Goal: Task Accomplishment & Management: Manage account settings

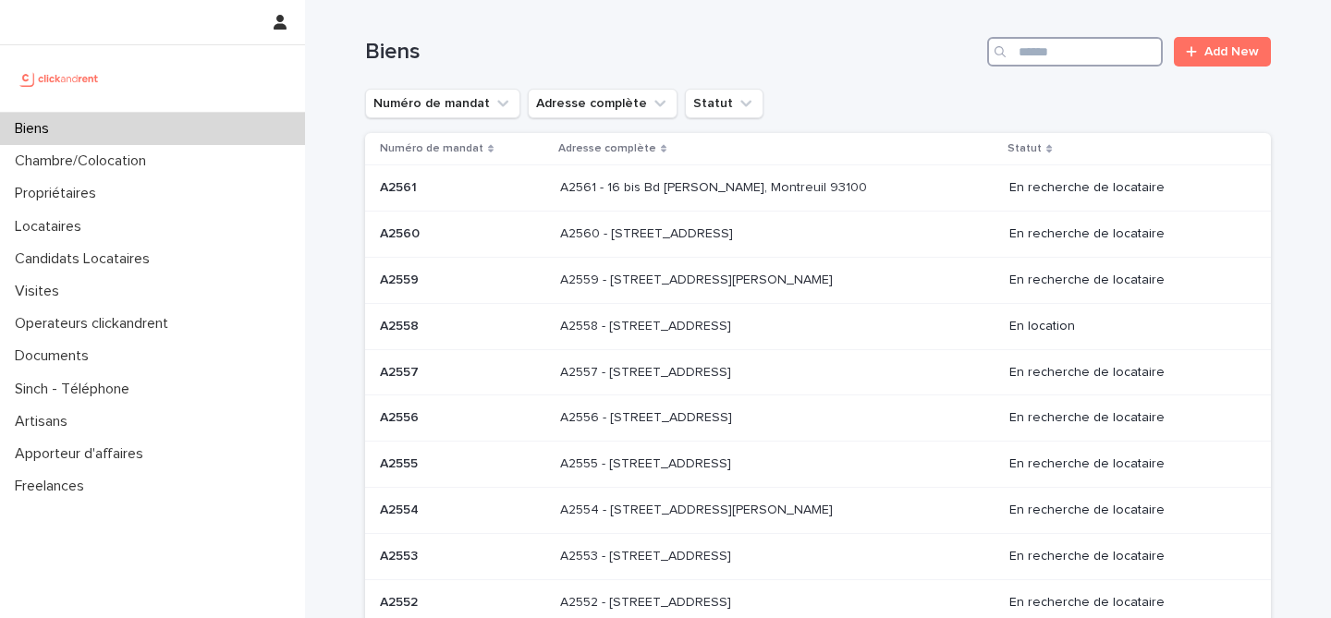
click at [1045, 54] on input "Search" at bounding box center [1075, 52] width 176 height 30
click at [1030, 46] on input "Search" at bounding box center [1075, 52] width 176 height 30
paste input "*****"
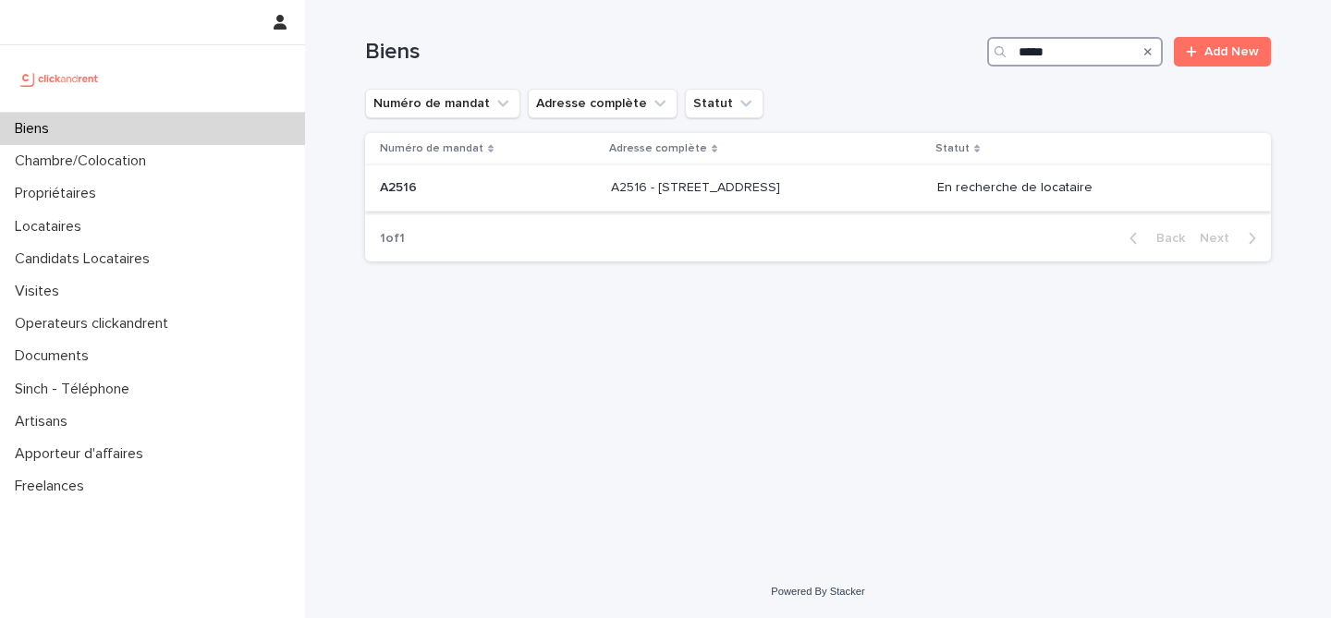
type input "*****"
click at [631, 189] on p "A2516 - 5 rue du Marché, Lille 59000" at bounding box center [697, 186] width 173 height 19
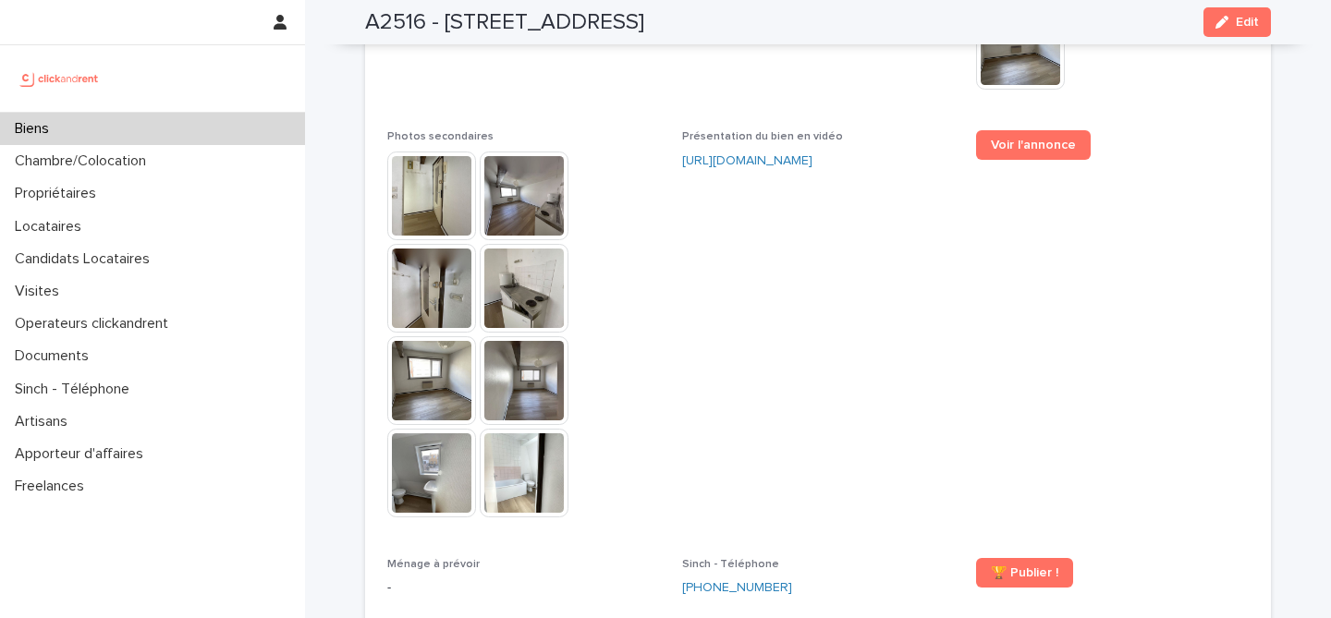
scroll to position [4717, 0]
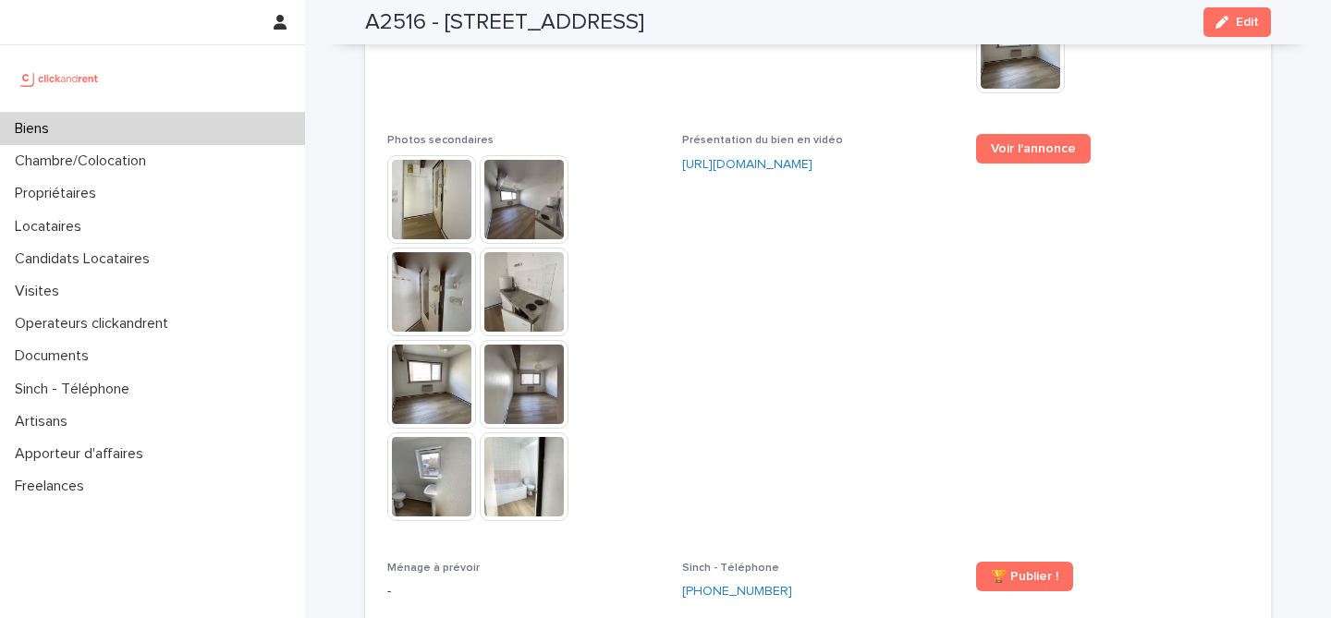
click at [1029, 134] on div "Voir l'annonce" at bounding box center [1112, 156] width 273 height 44
click at [1027, 134] on link "Voir l'annonce" at bounding box center [1033, 149] width 115 height 30
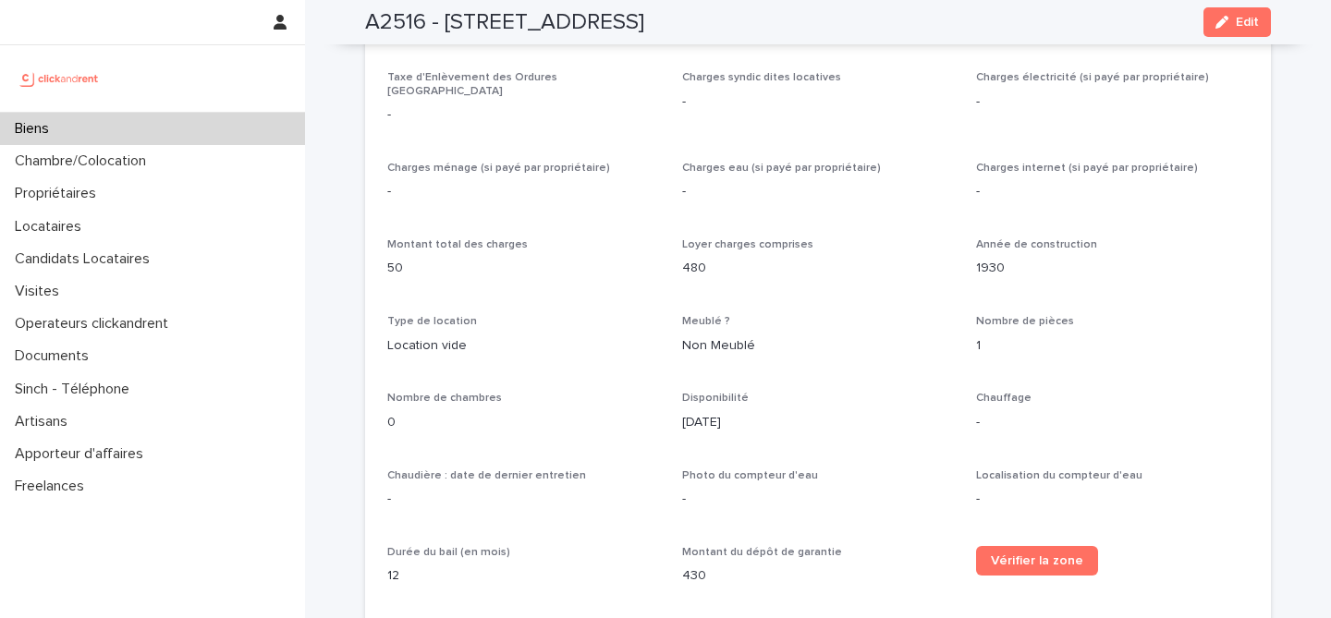
scroll to position [1403, 0]
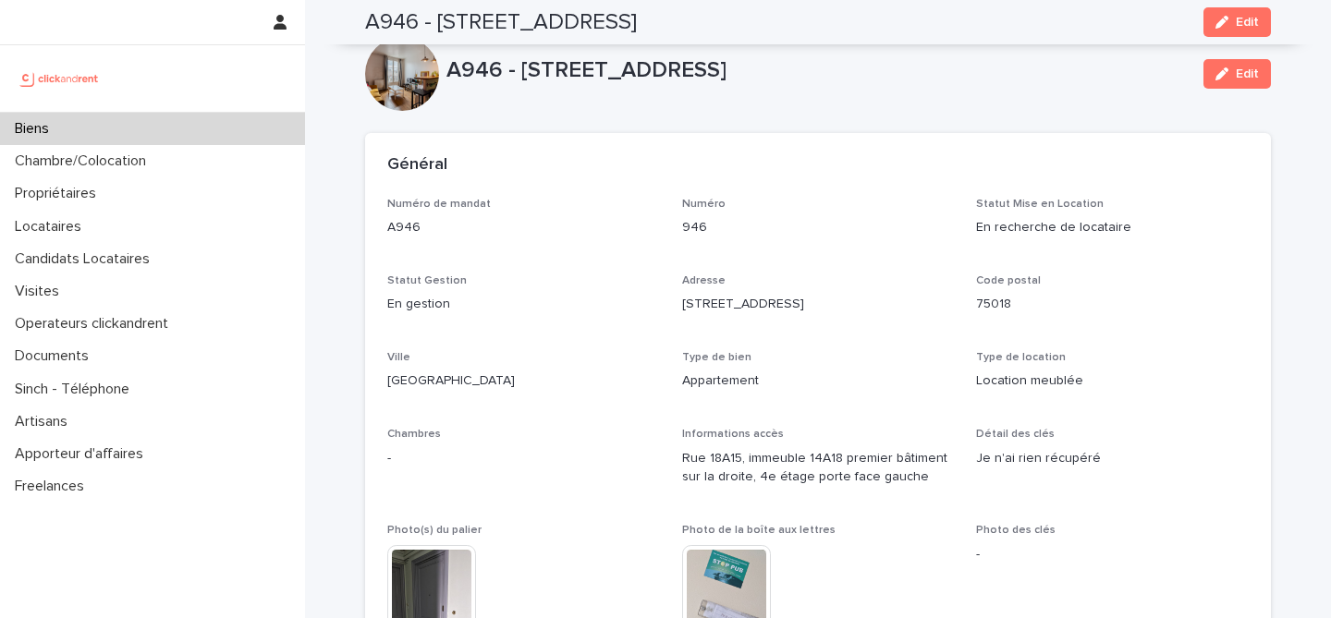
scroll to position [3275, 0]
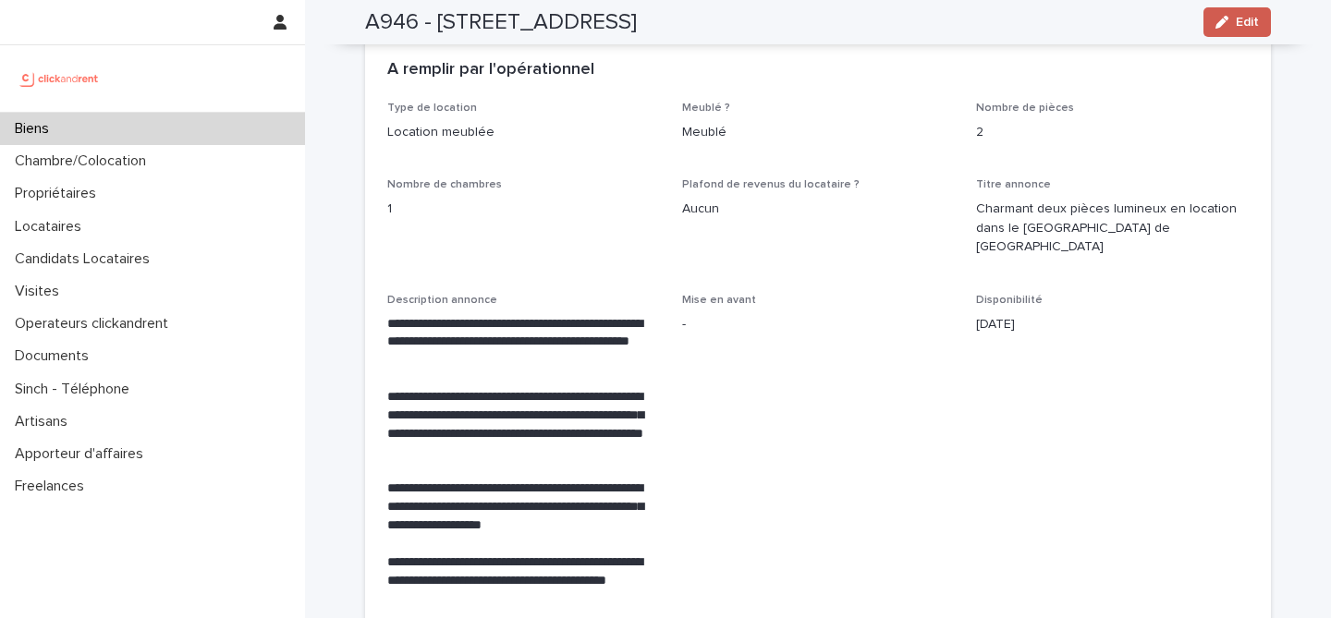
click at [1216, 17] on icon "button" at bounding box center [1221, 22] width 13 height 13
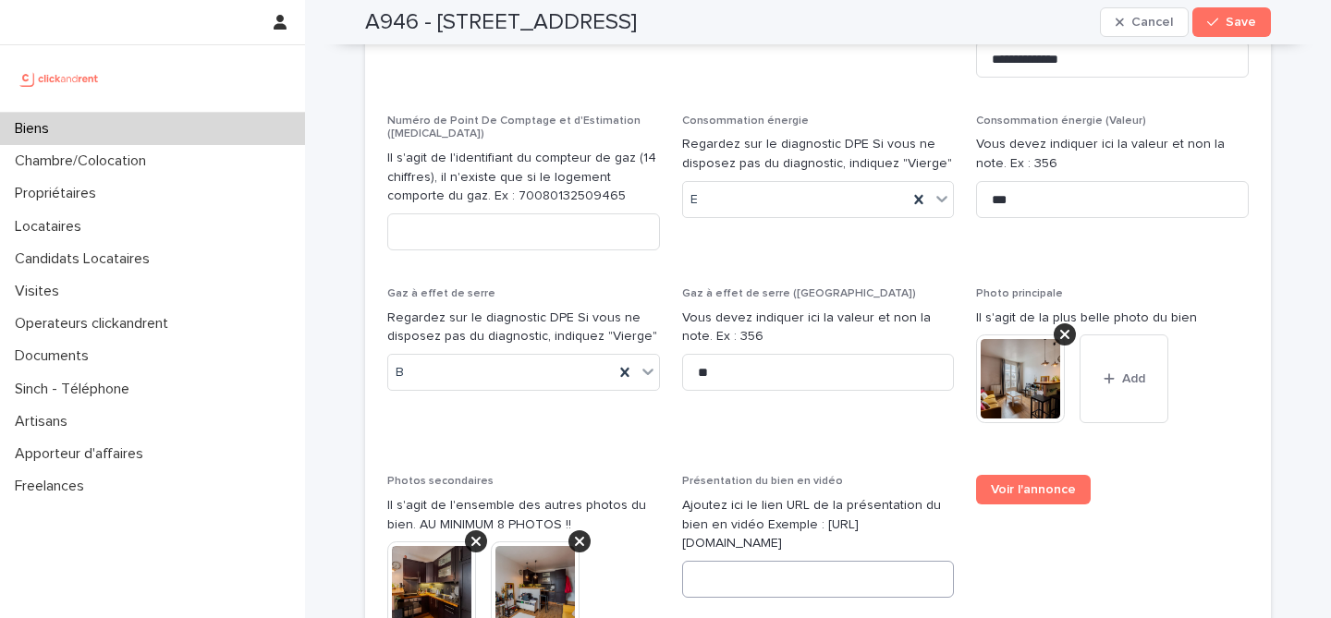
scroll to position [7675, 0]
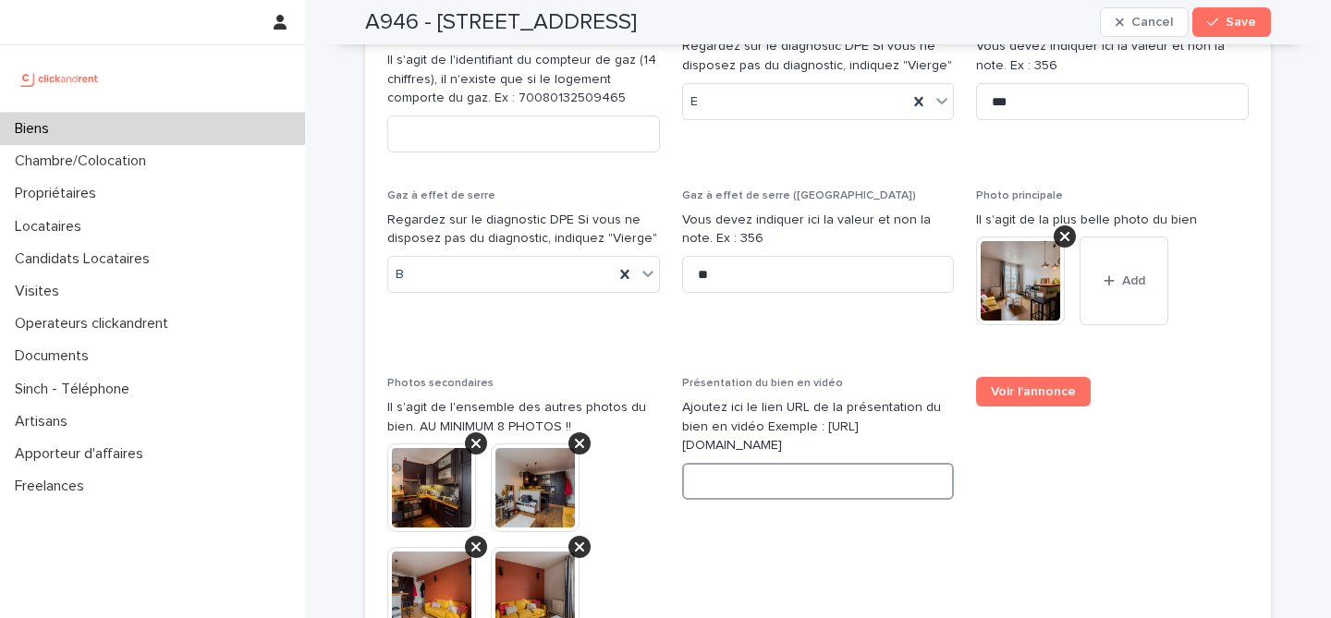
click at [821, 463] on input at bounding box center [818, 481] width 273 height 37
paste input "**********"
type input "**********"
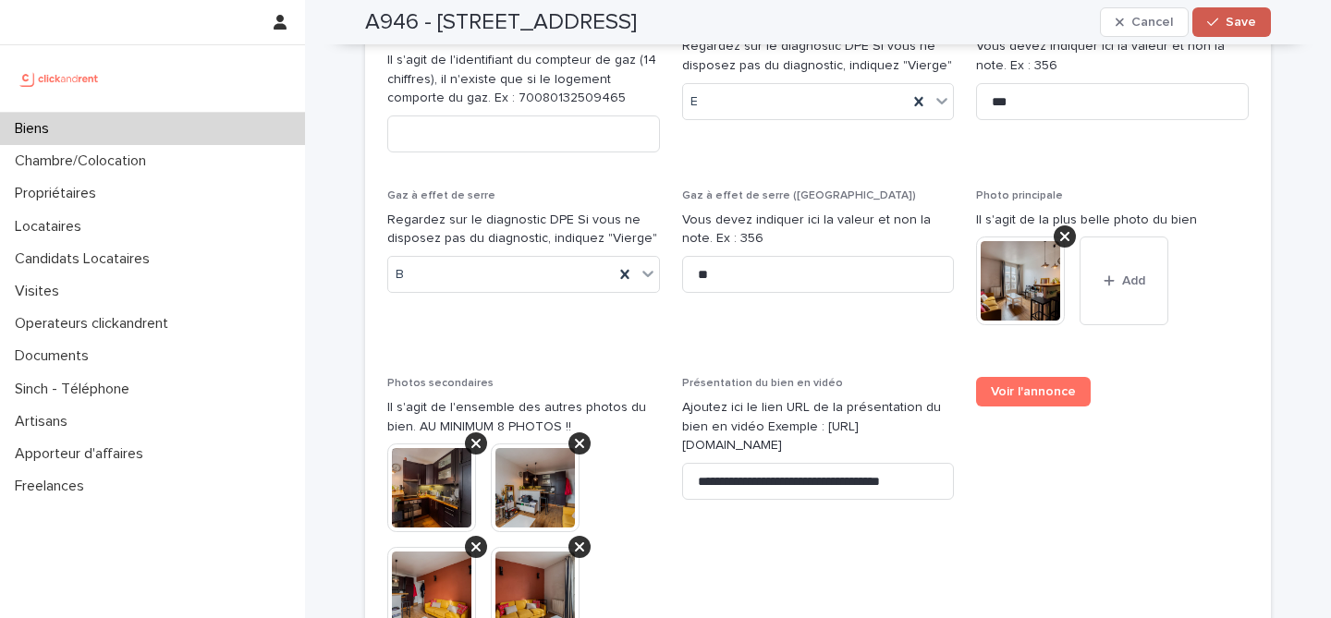
click at [1213, 28] on icon "button" at bounding box center [1212, 22] width 11 height 13
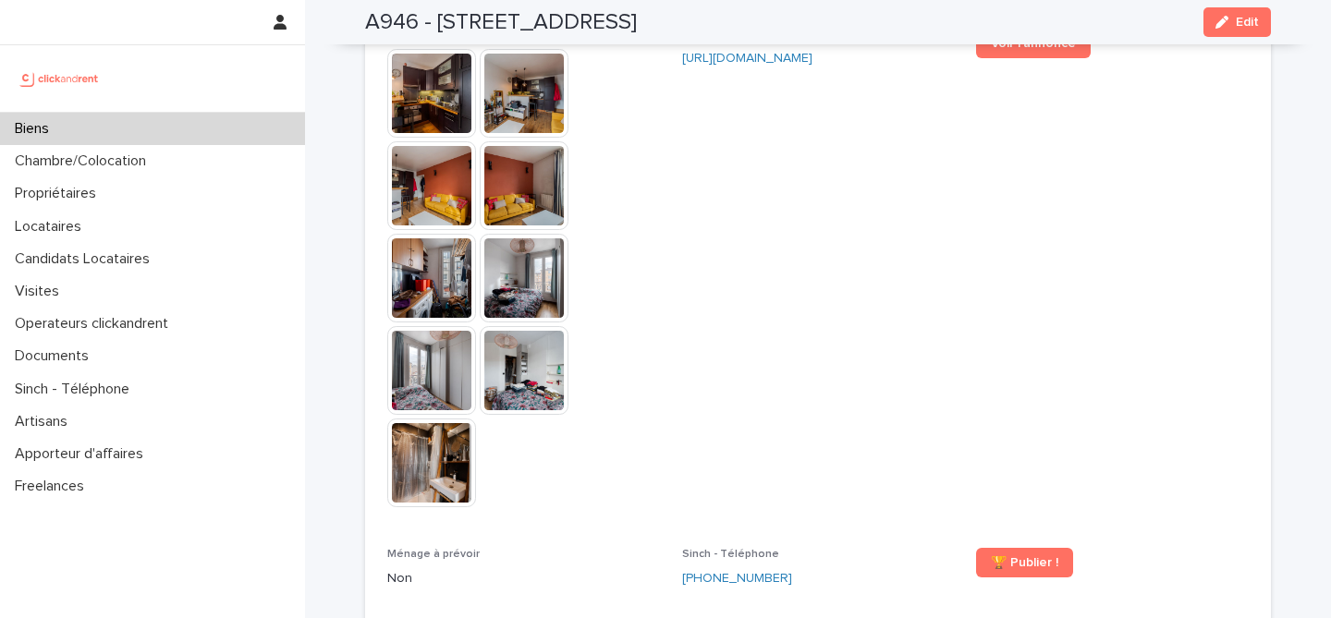
scroll to position [5188, 0]
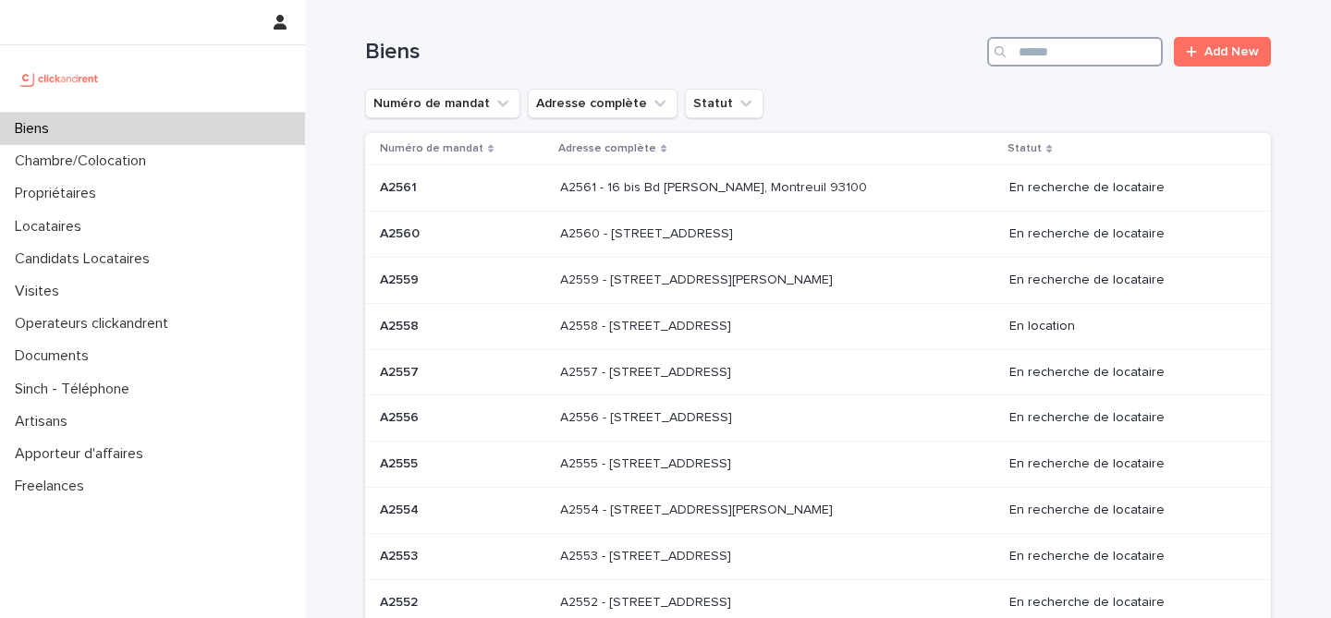
click at [1037, 51] on input "Search" at bounding box center [1075, 52] width 176 height 30
paste input "***"
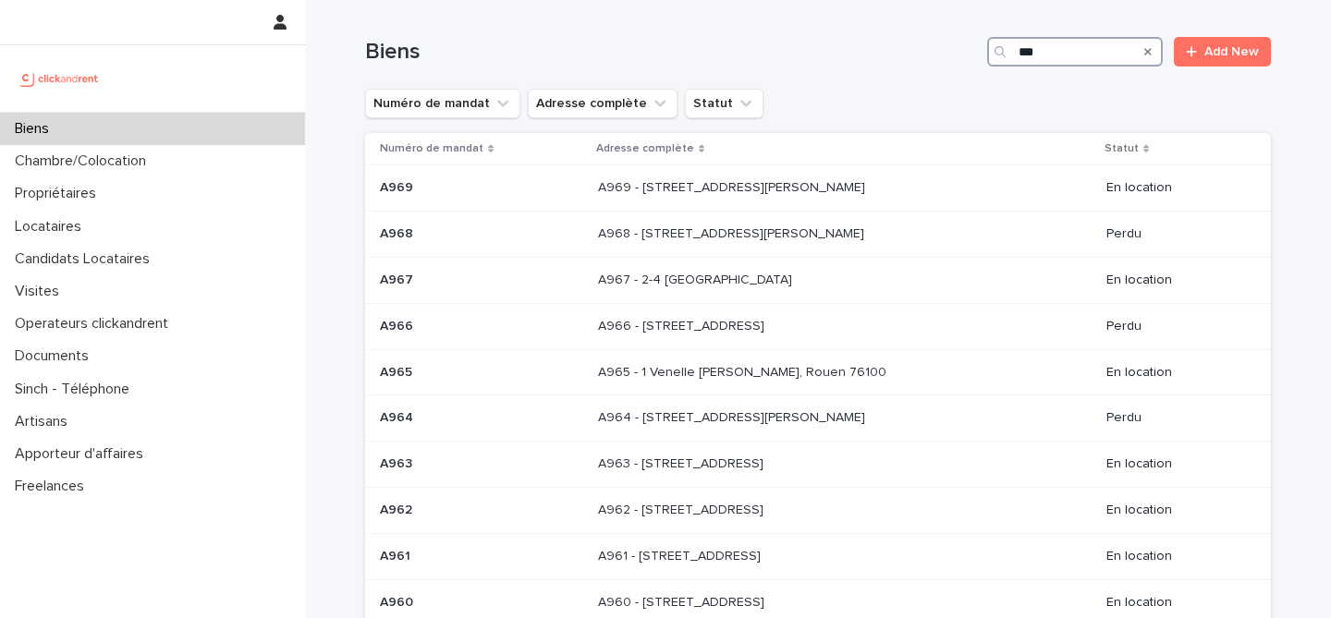
drag, startPoint x: 1045, startPoint y: 48, endPoint x: 955, endPoint y: 47, distance: 90.6
click at [958, 48] on div "Biens *** Add New" at bounding box center [818, 52] width 906 height 30
paste input "**"
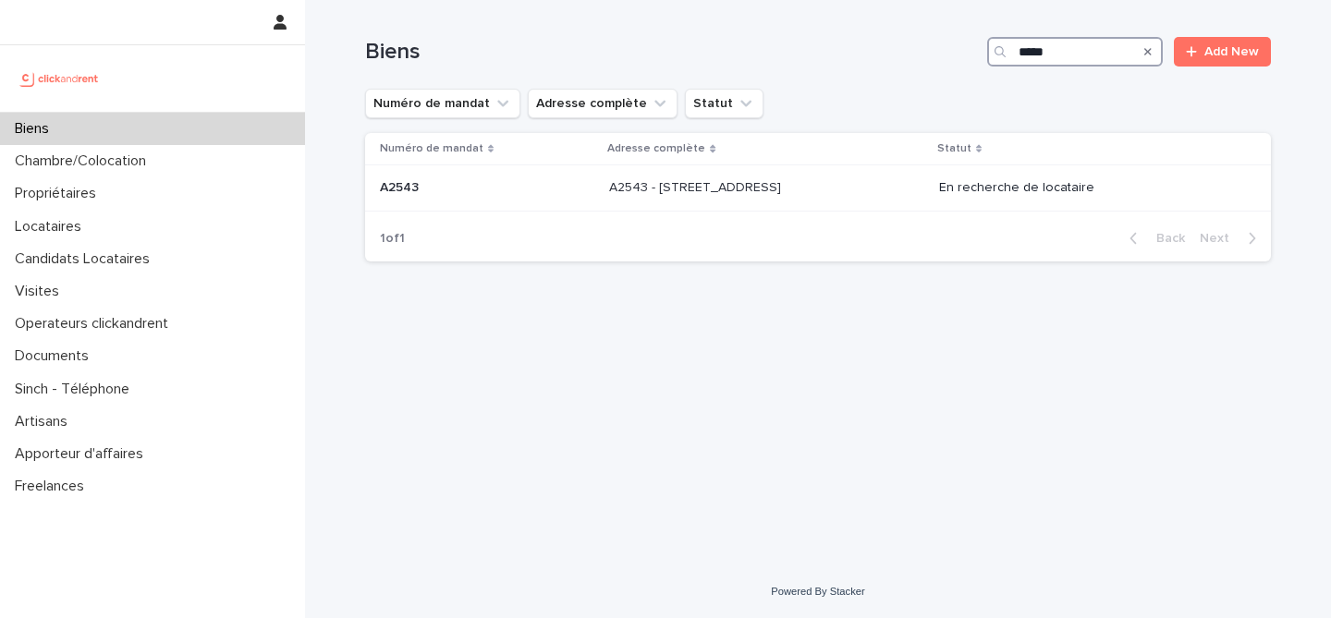
type input "*****"
click at [1184, 87] on div "Biens ***** Add New" at bounding box center [818, 44] width 906 height 89
click at [701, 175] on div "A2543 - 16 rue de Parisii, Cormeilles-en-Parisis 95240 A2543 - 16 rue de Parisi…" at bounding box center [766, 188] width 315 height 31
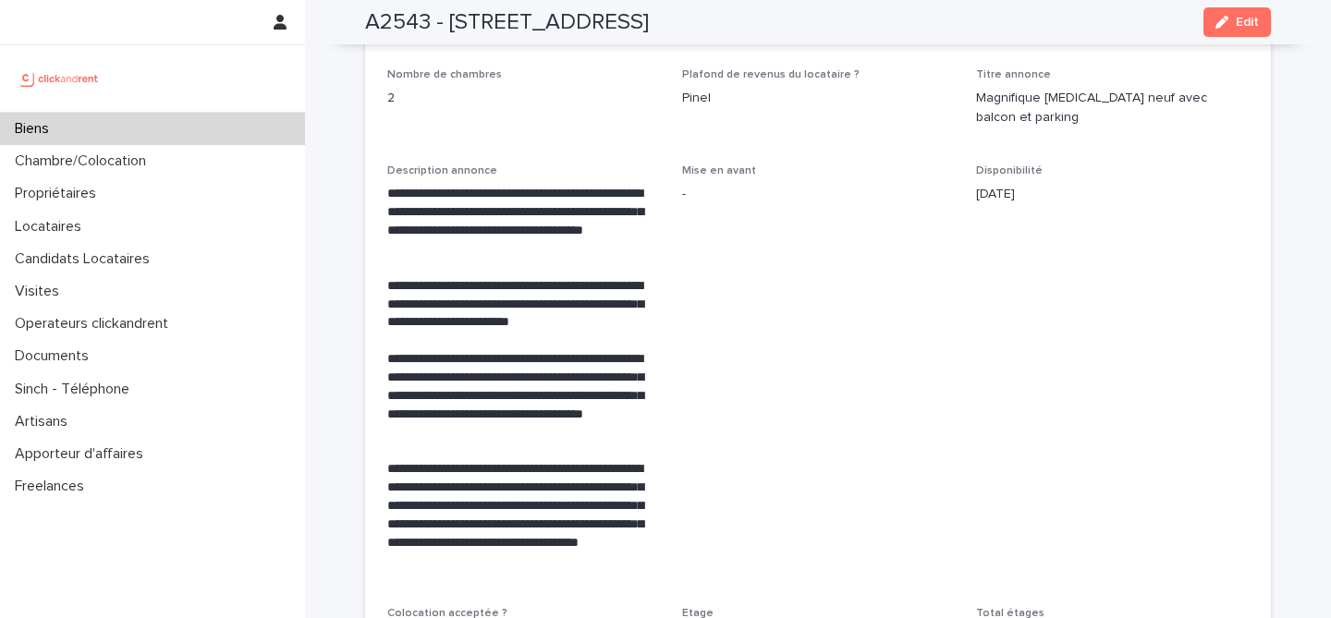
scroll to position [1618, 0]
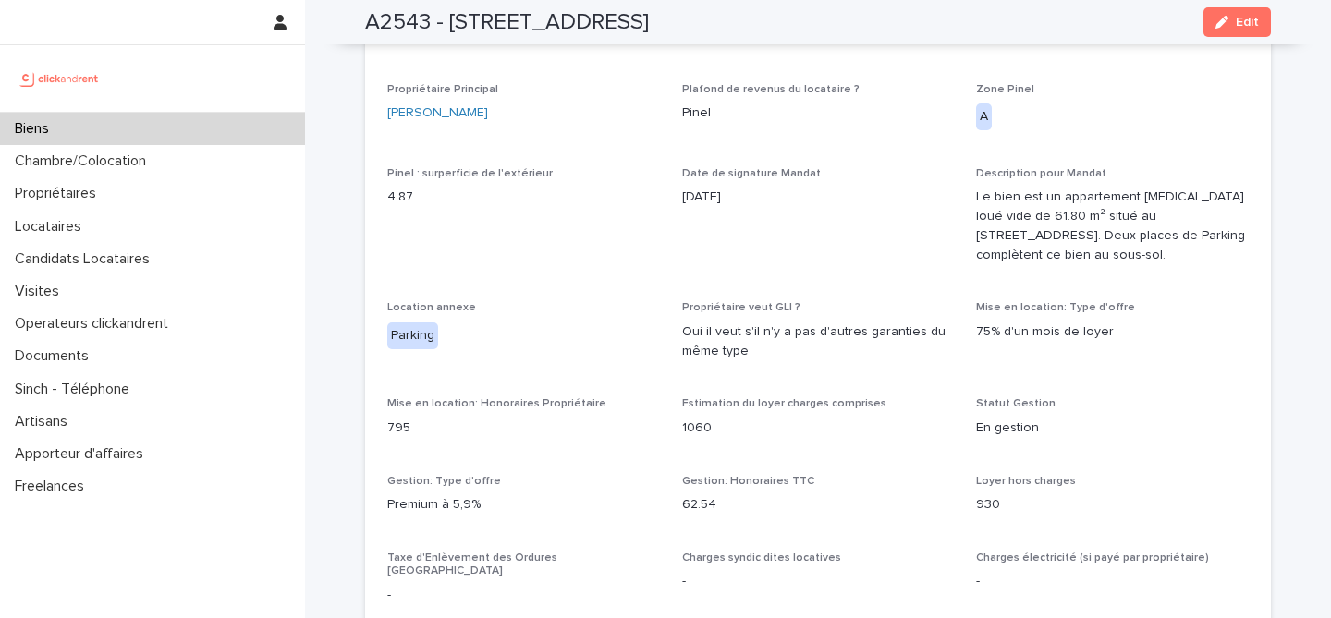
click at [1184, 262] on p "Le bien est un appartement T3 loué vide de 61.80 m² situé au 16 rue de Parisii,…" at bounding box center [1112, 226] width 273 height 77
click at [128, 121] on div "Biens" at bounding box center [152, 129] width 305 height 32
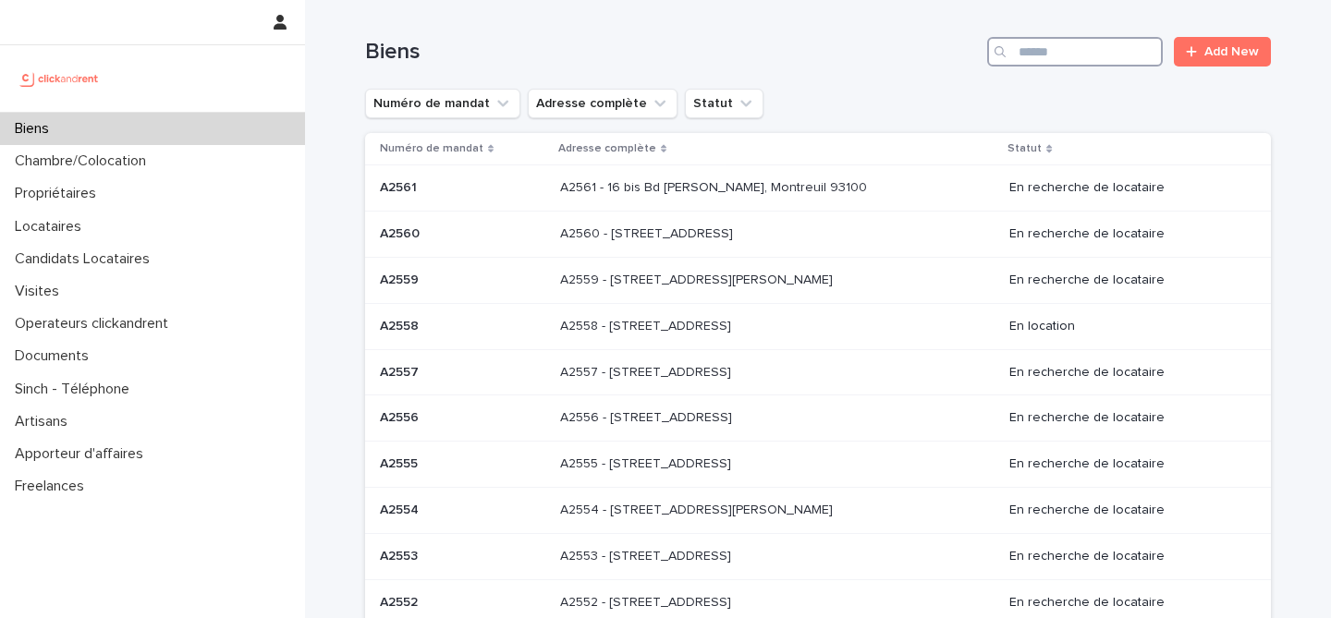
click at [1046, 54] on input "Search" at bounding box center [1075, 52] width 176 height 30
paste input "****"
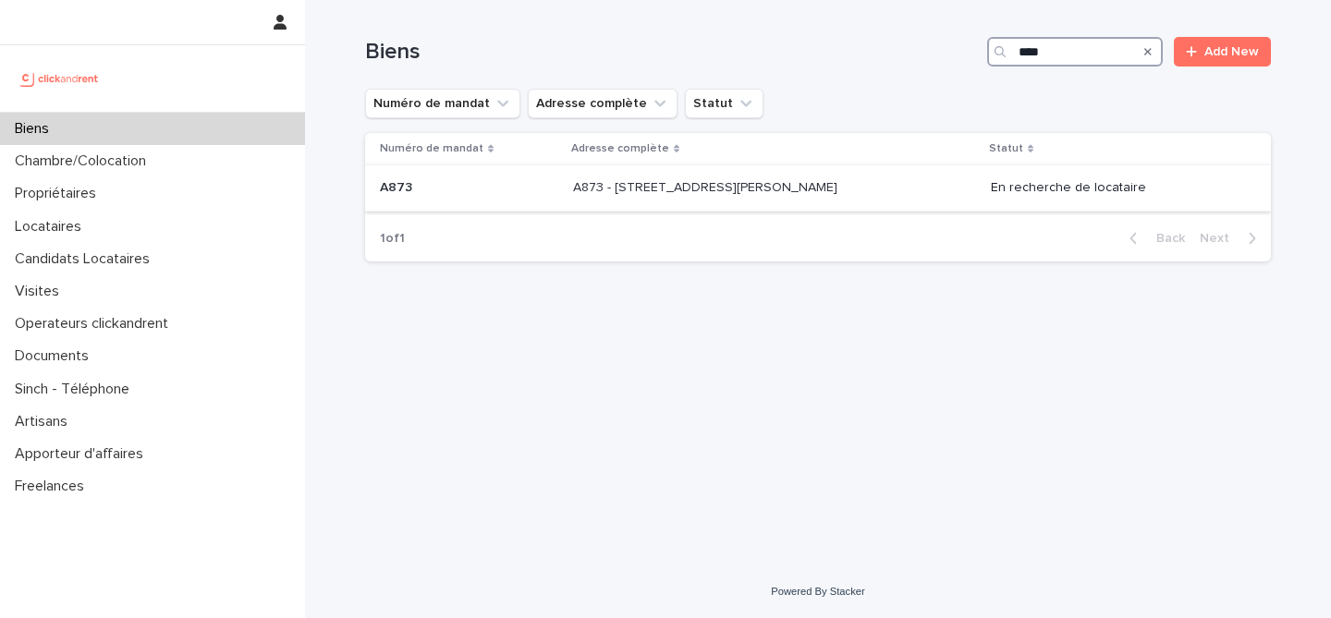
type input "****"
click at [685, 198] on div "A873 - 76 Avenue de Rigny, Bry-sur-Marne 94360 A873 - 76 Avenue de Rigny, Bry-s…" at bounding box center [774, 188] width 403 height 31
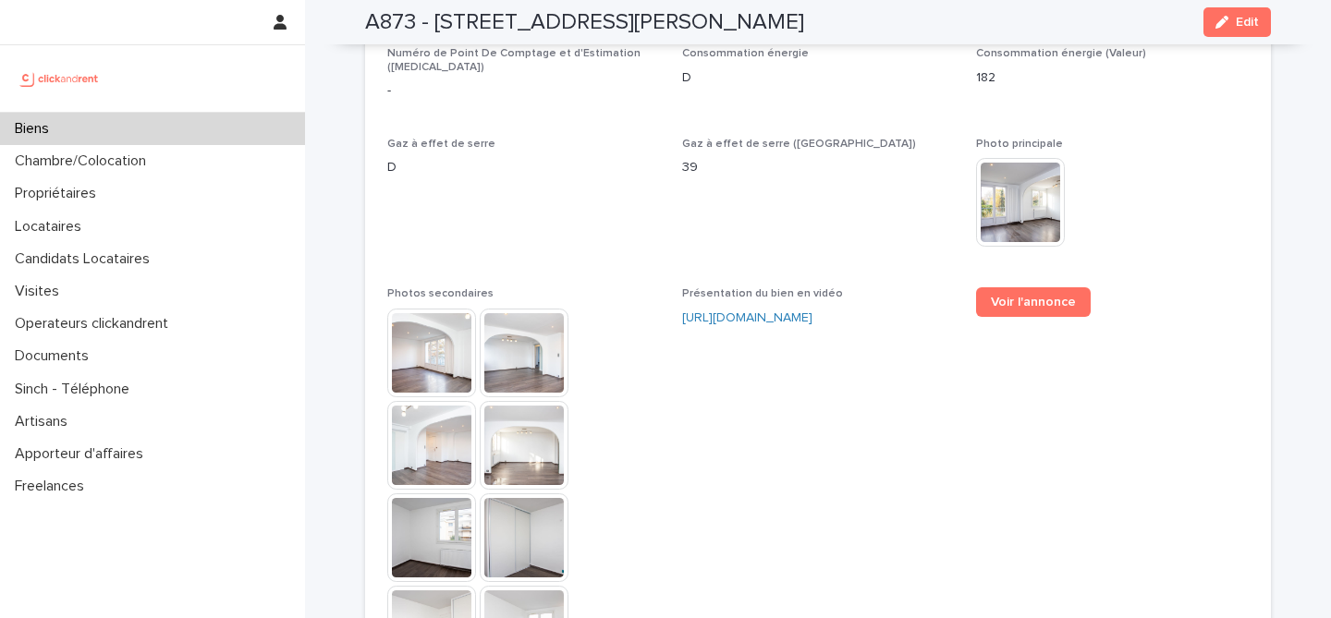
scroll to position [4959, 0]
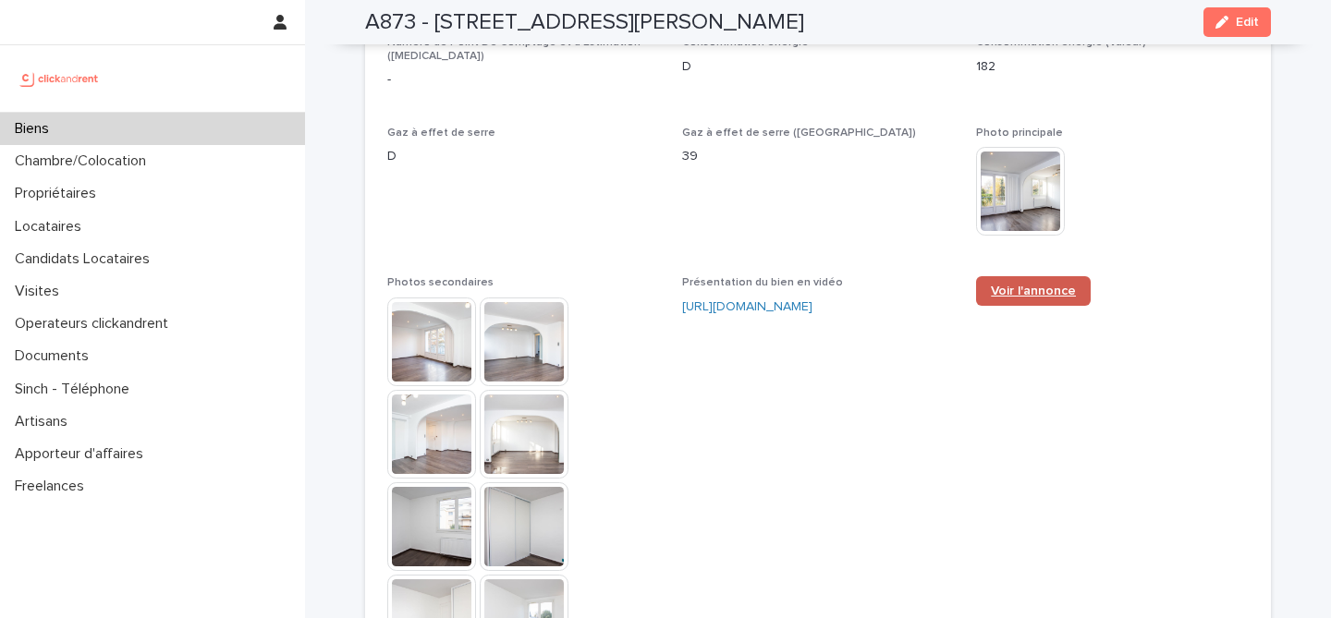
click at [1008, 285] on span "Voir l'annonce" at bounding box center [1033, 291] width 85 height 13
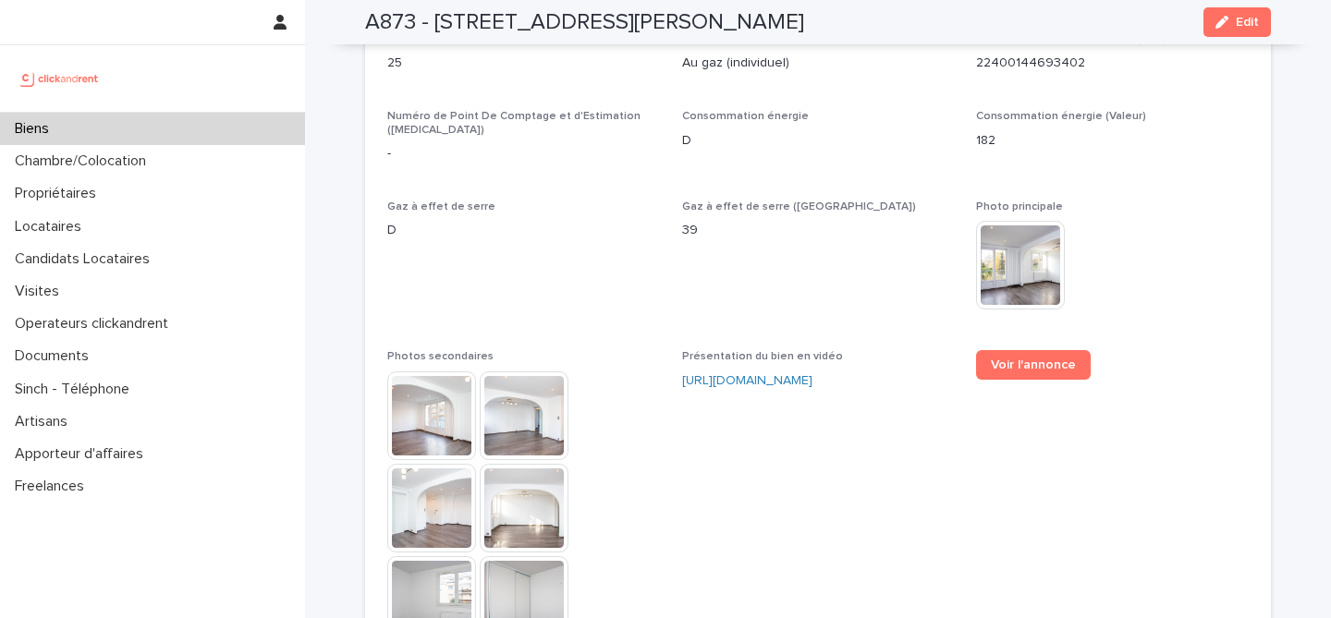
scroll to position [4810, 0]
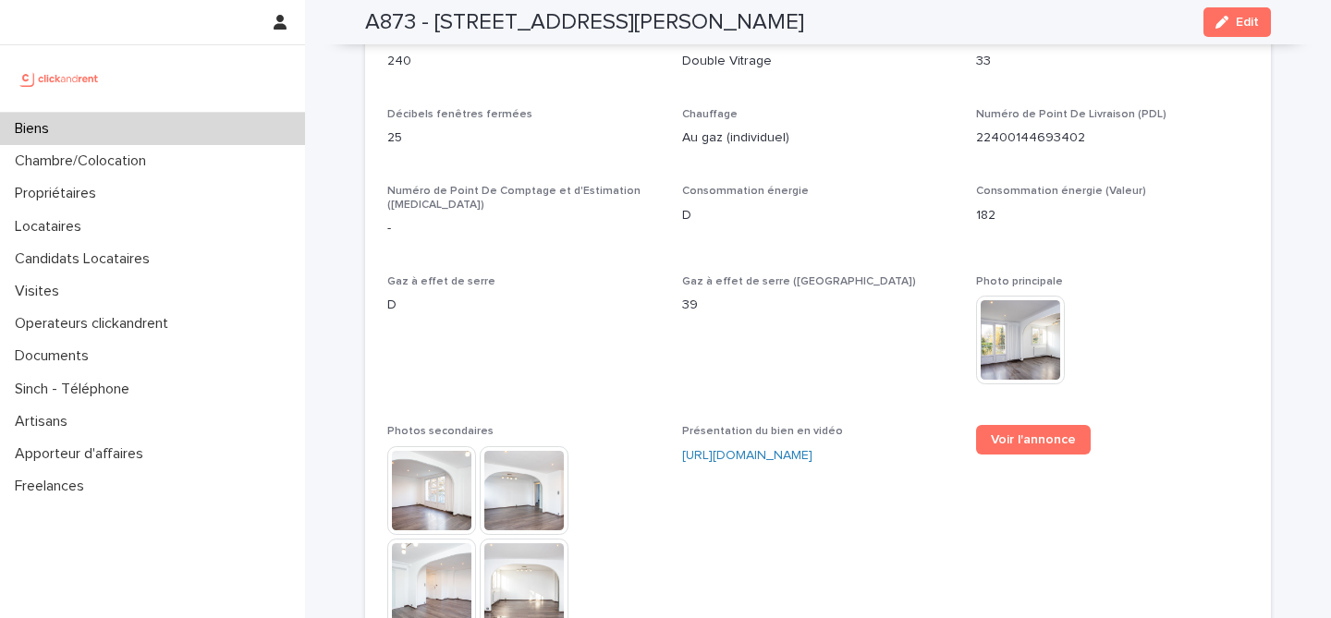
click at [800, 275] on span "Gaz à effet de serre (Valeur) 39" at bounding box center [818, 339] width 273 height 128
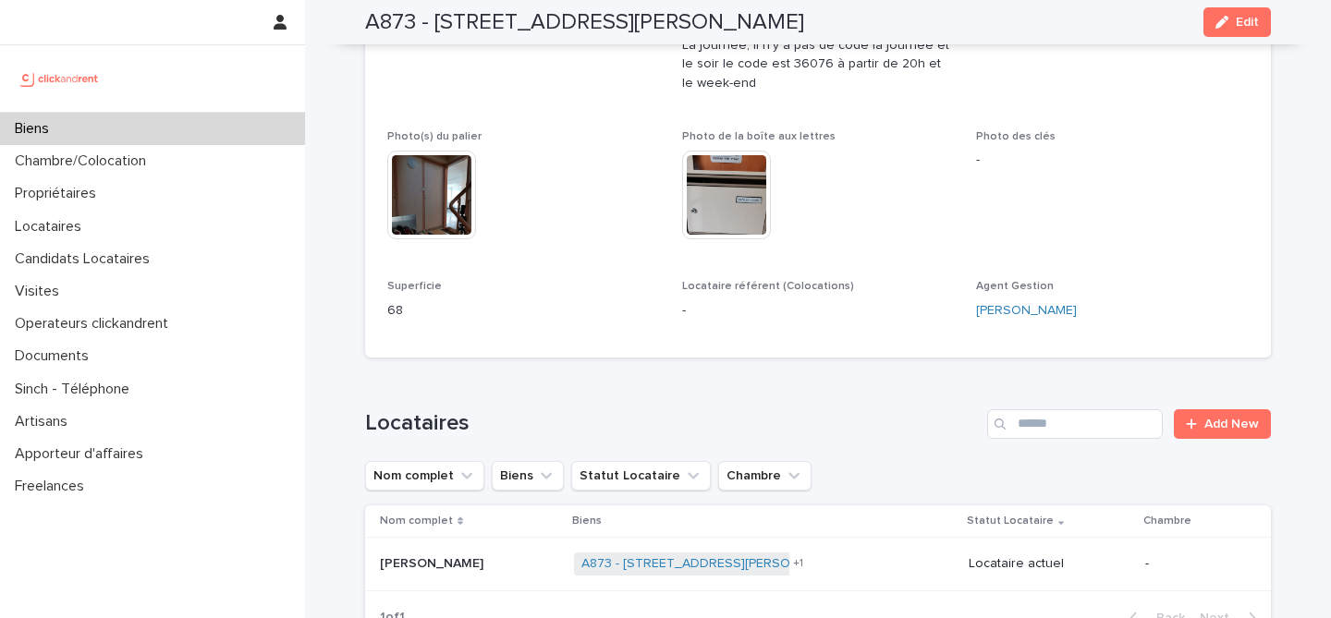
scroll to position [0, 0]
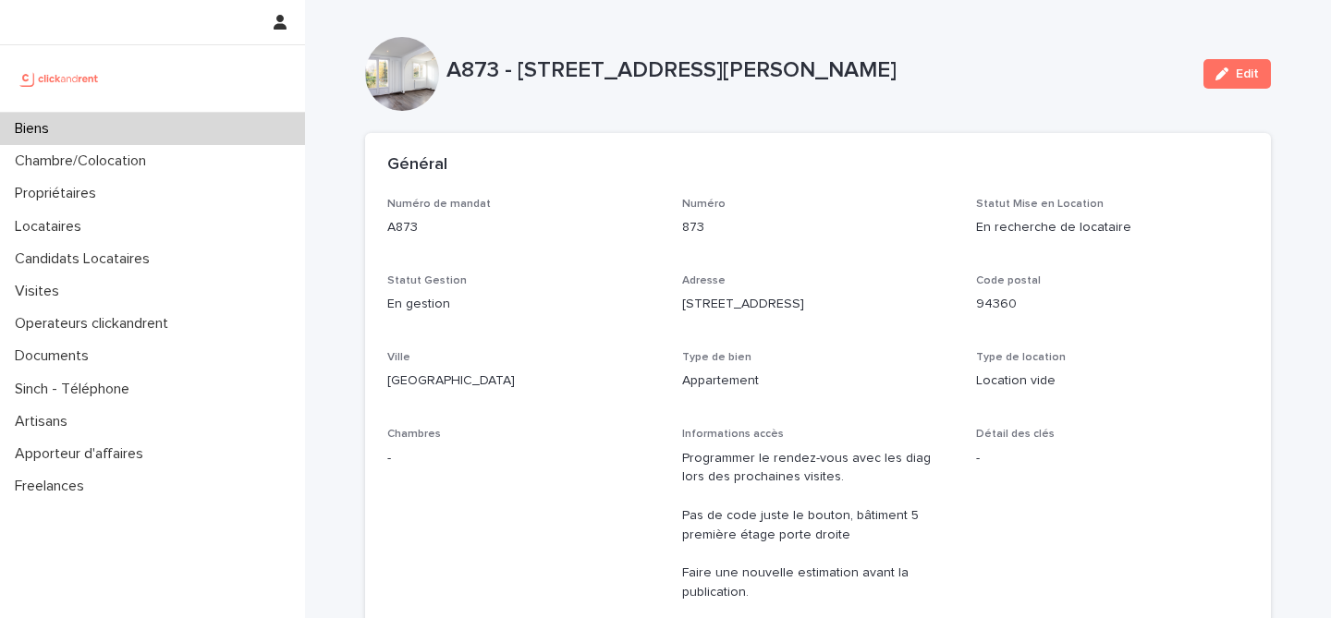
click at [96, 123] on div "Biens" at bounding box center [152, 129] width 305 height 32
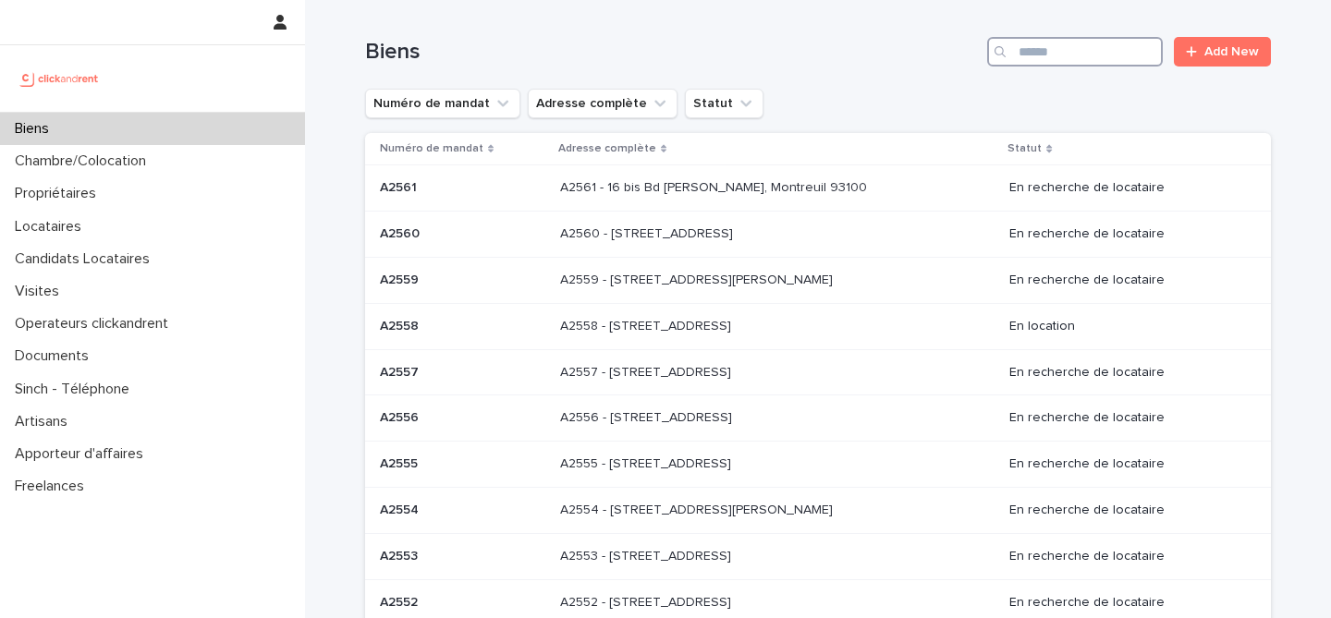
drag, startPoint x: 1041, startPoint y: 55, endPoint x: 1028, endPoint y: 80, distance: 28.9
click at [1041, 55] on input "Search" at bounding box center [1075, 52] width 176 height 30
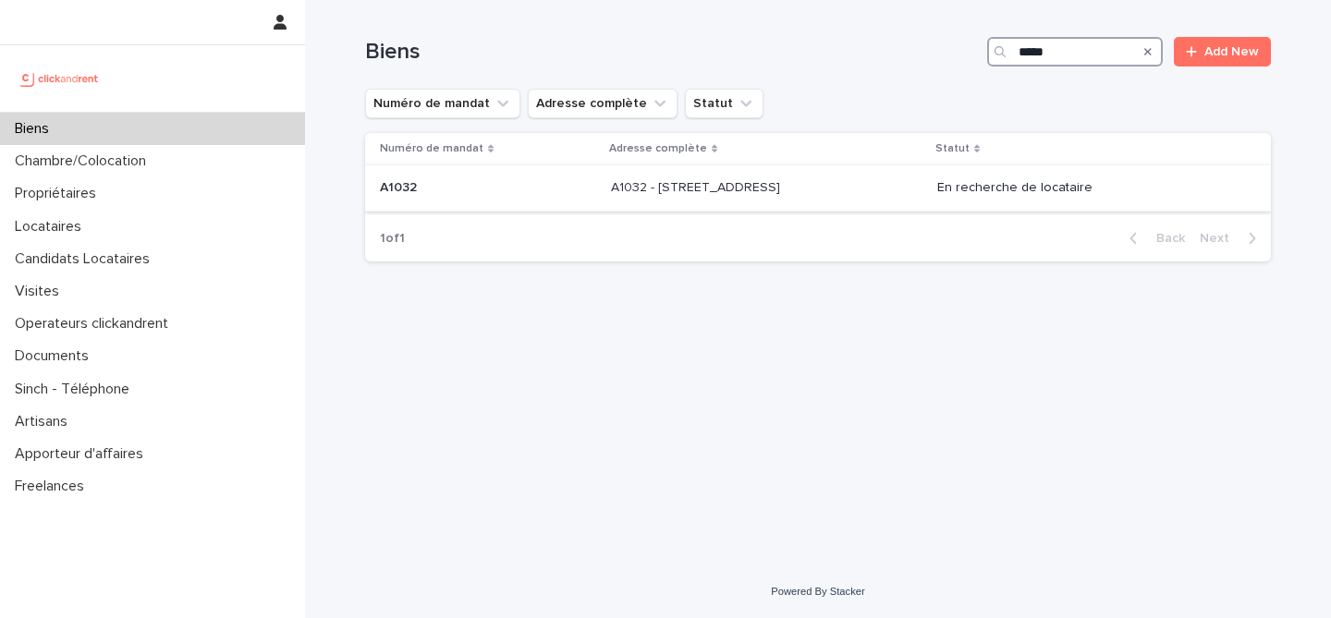
type input "*****"
click at [761, 191] on p "A1032 - 24 rue Lafon, Marseille 13006" at bounding box center [697, 186] width 173 height 19
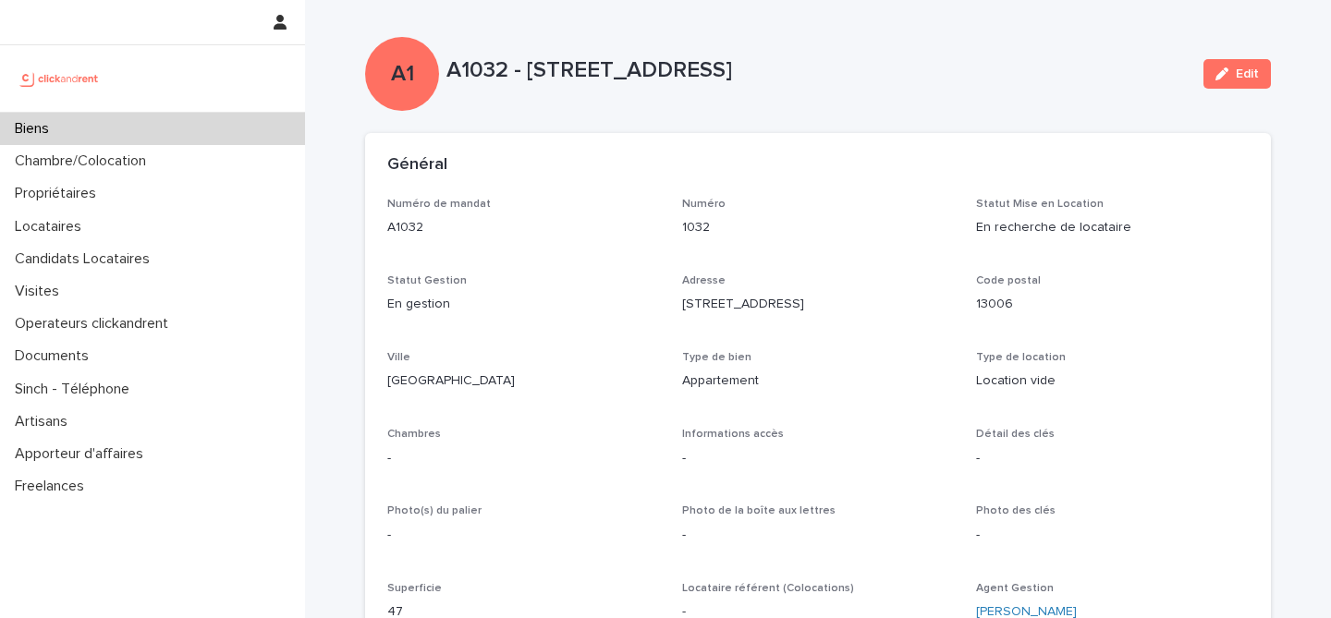
click at [47, 128] on p "Biens" at bounding box center [35, 129] width 56 height 18
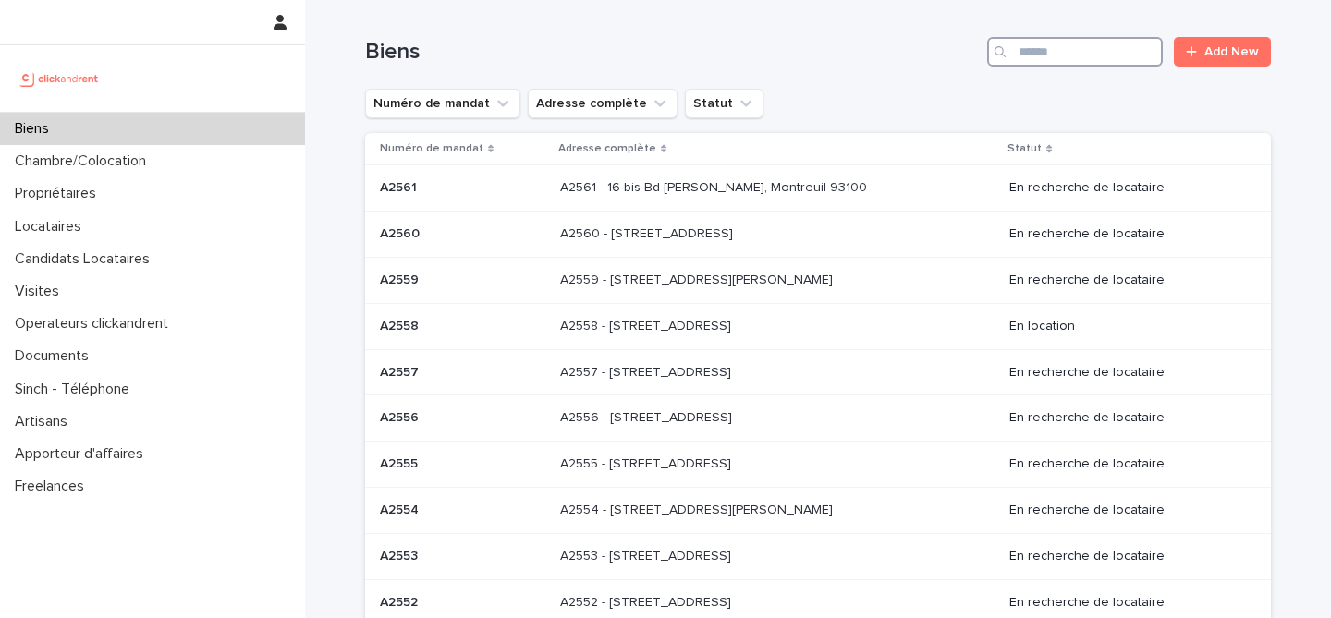
click at [1064, 53] on input "Search" at bounding box center [1075, 52] width 176 height 30
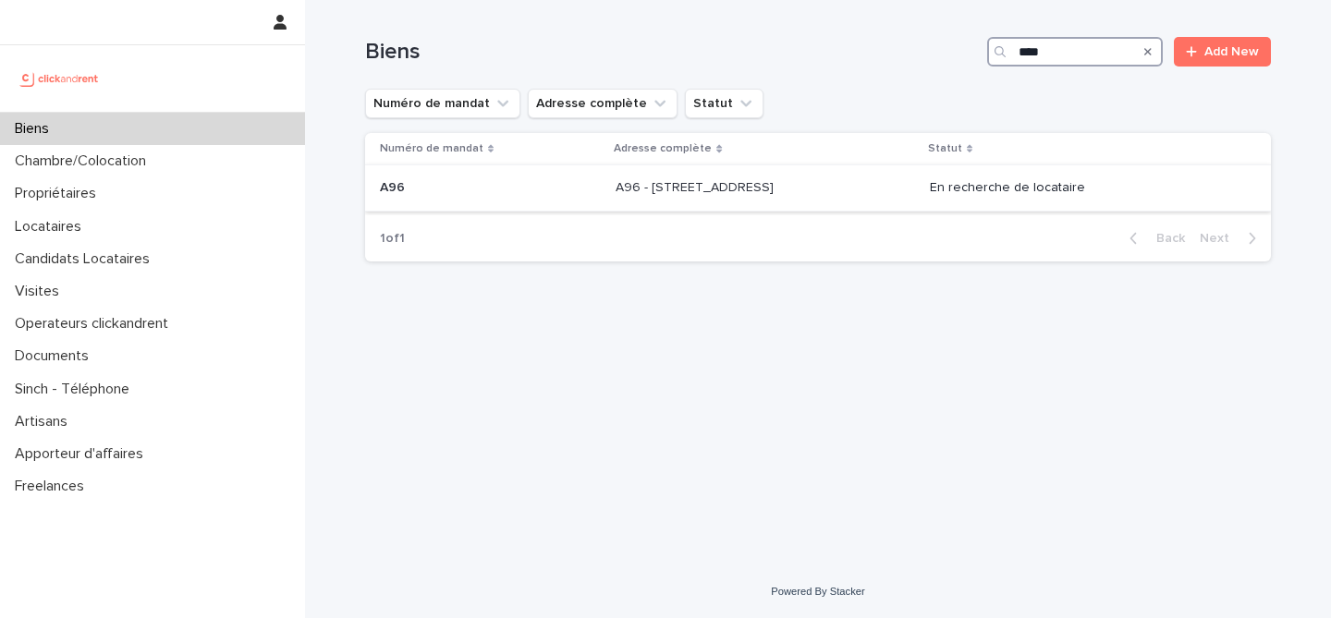
type input "***"
click at [706, 186] on p "A96 - [STREET_ADDRESS]" at bounding box center [697, 186] width 162 height 19
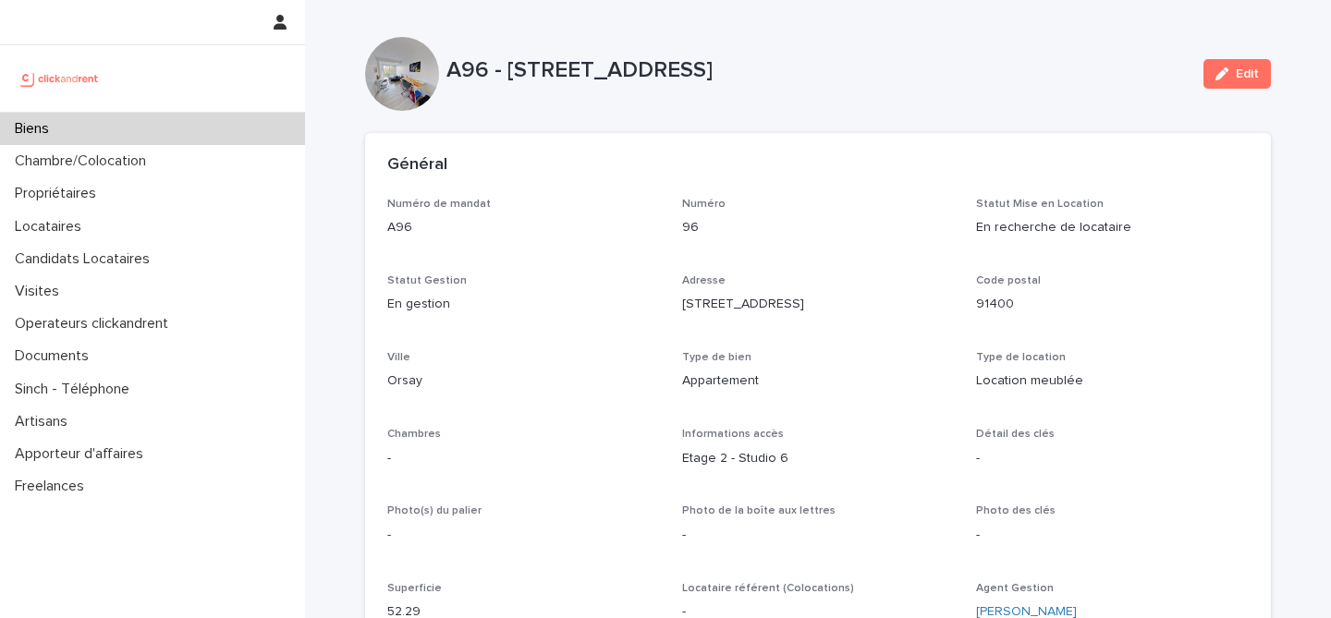
drag, startPoint x: 445, startPoint y: 66, endPoint x: 709, endPoint y: 68, distance: 264.4
click at [709, 68] on p "A96 - [STREET_ADDRESS]" at bounding box center [817, 70] width 742 height 27
copy p "A96 - 11 rue de Châteaufort"
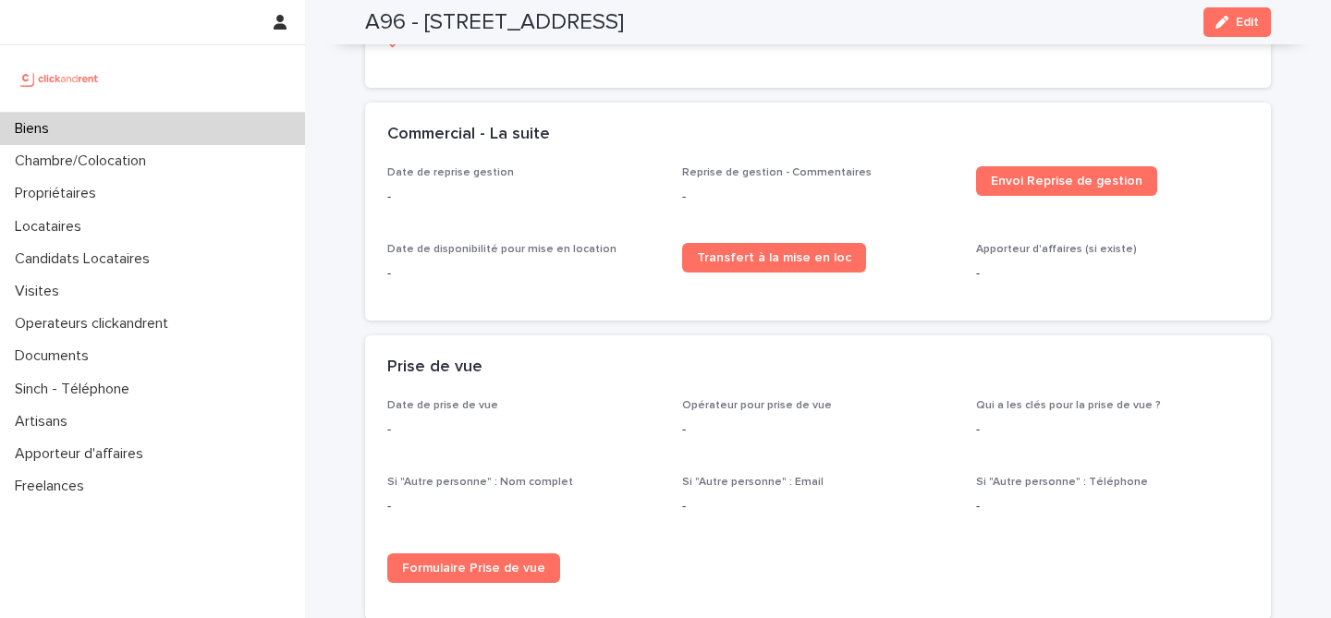
scroll to position [2685, 0]
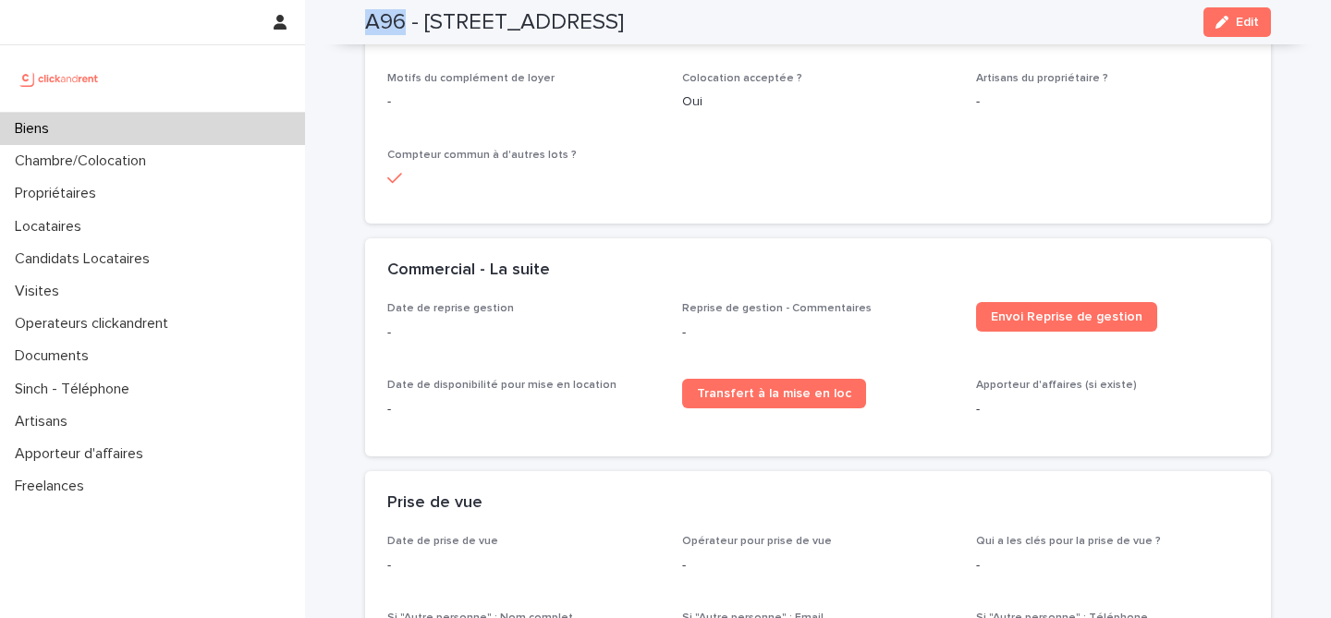
drag, startPoint x: 360, startPoint y: 18, endPoint x: 397, endPoint y: 20, distance: 37.1
click at [397, 20] on h2 "A96 - [STREET_ADDRESS]" at bounding box center [494, 22] width 259 height 27
copy h2 "A96"
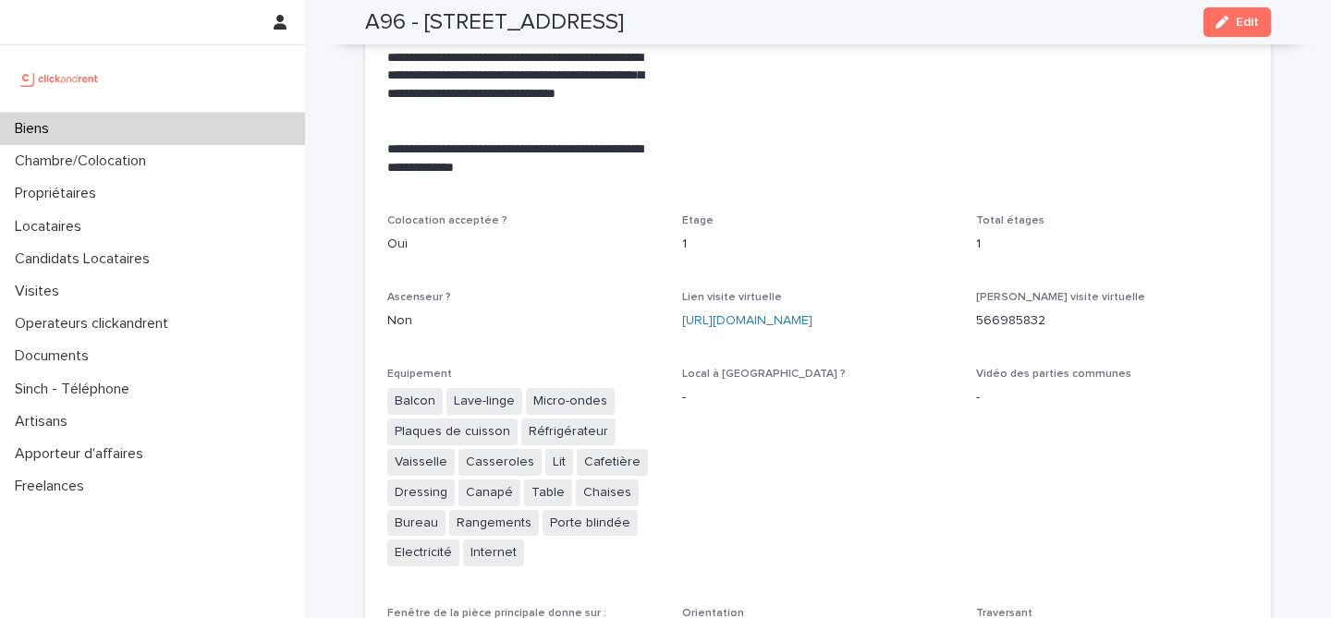
scroll to position [4047, 0]
click at [812, 315] on link "[URL][DOMAIN_NAME]" at bounding box center [747, 321] width 130 height 13
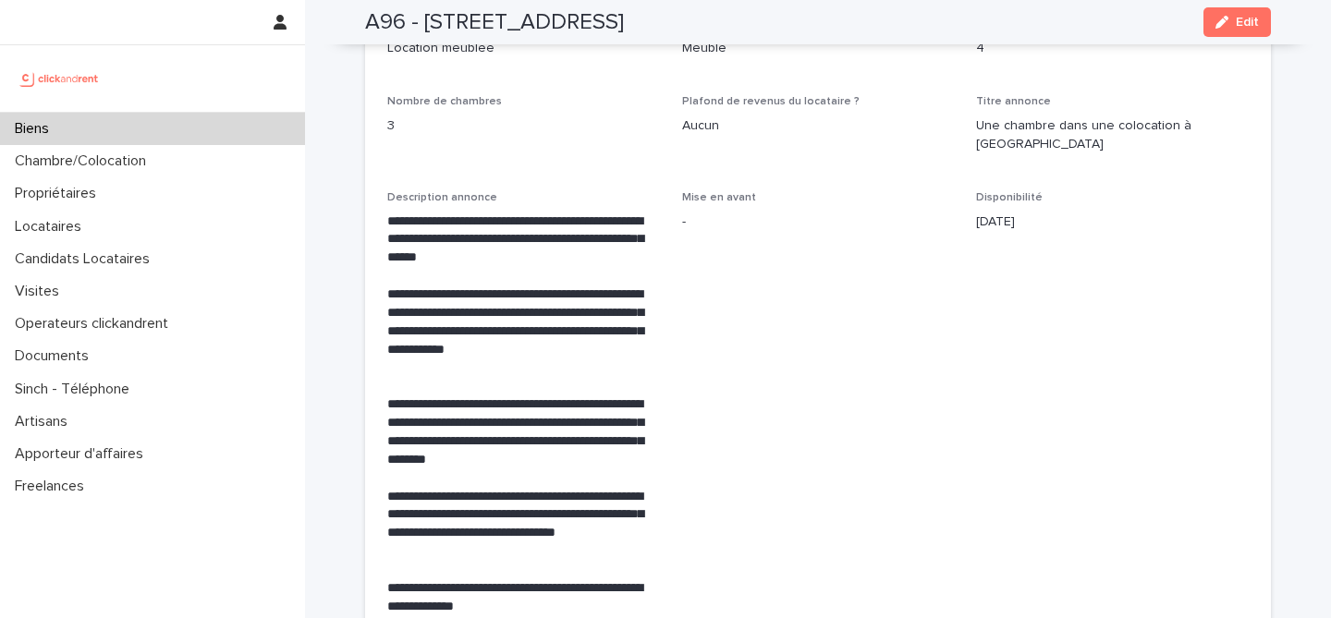
scroll to position [3722, 0]
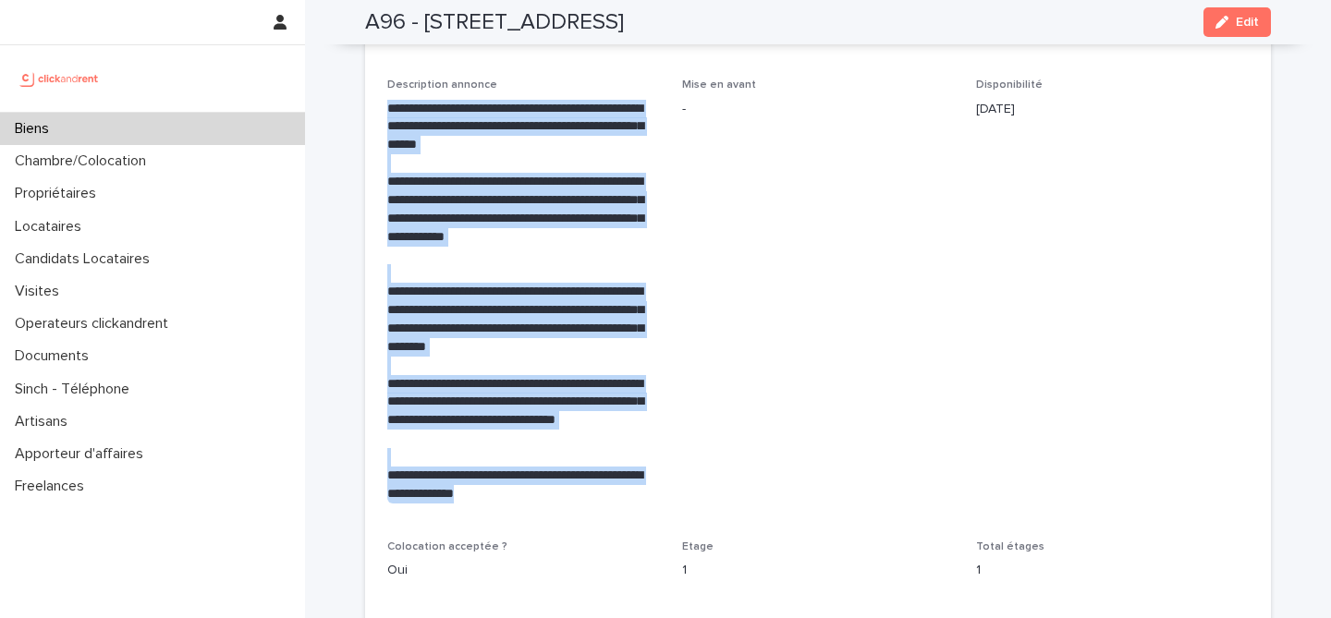
drag, startPoint x: 496, startPoint y: 461, endPoint x: 340, endPoint y: 80, distance: 411.6
click at [340, 80] on div "Loading... Saving… Loading... Saving… A96 - 11 rue de Châteaufort, Orsay 91400 …" at bounding box center [818, 395] width 1026 height 8234
copy div "**********"
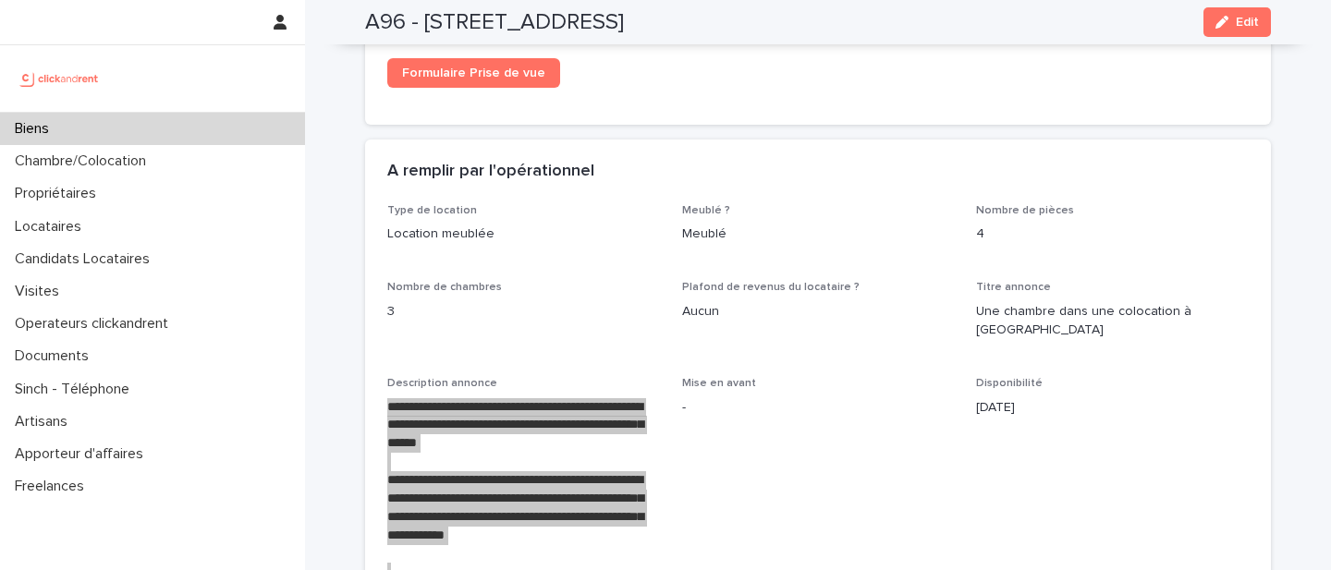
scroll to position [3450, 0]
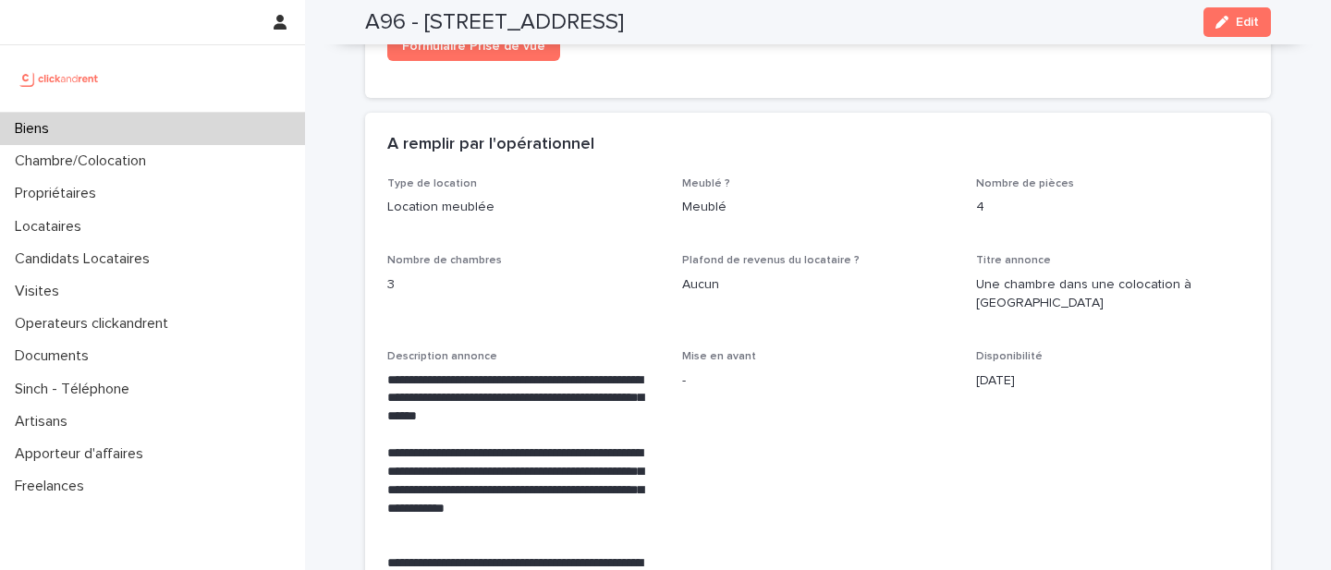
click at [843, 368] on div "-" at bounding box center [818, 379] width 273 height 23
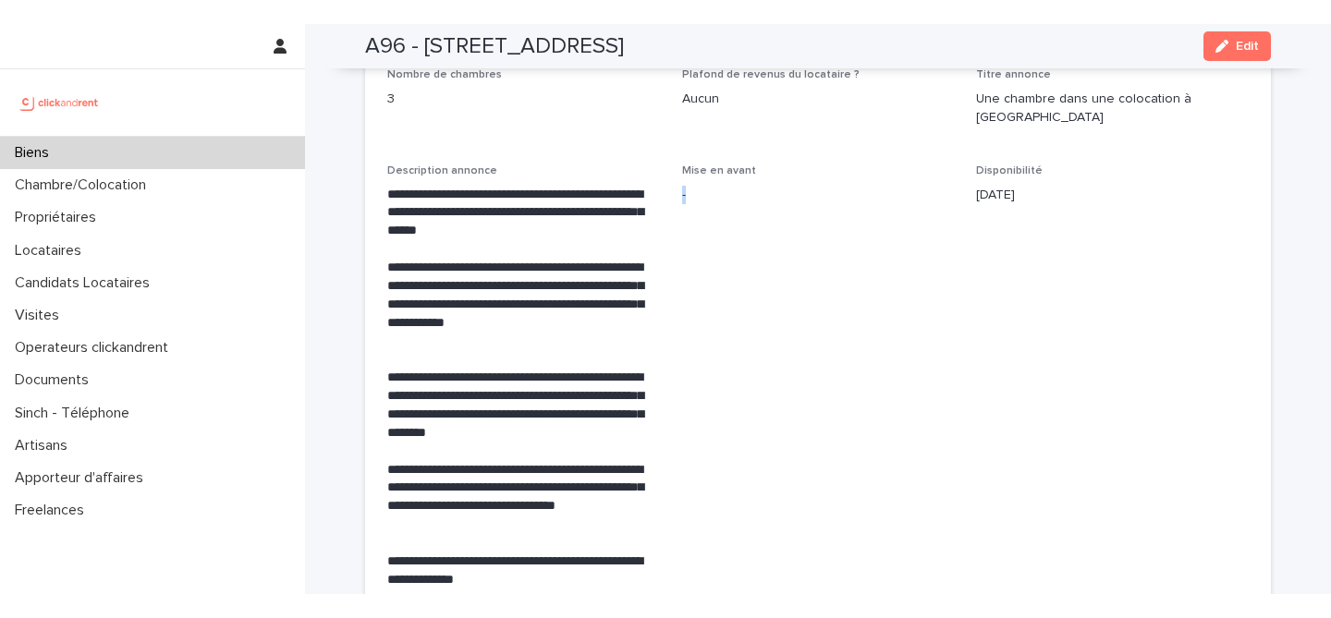
scroll to position [3661, 0]
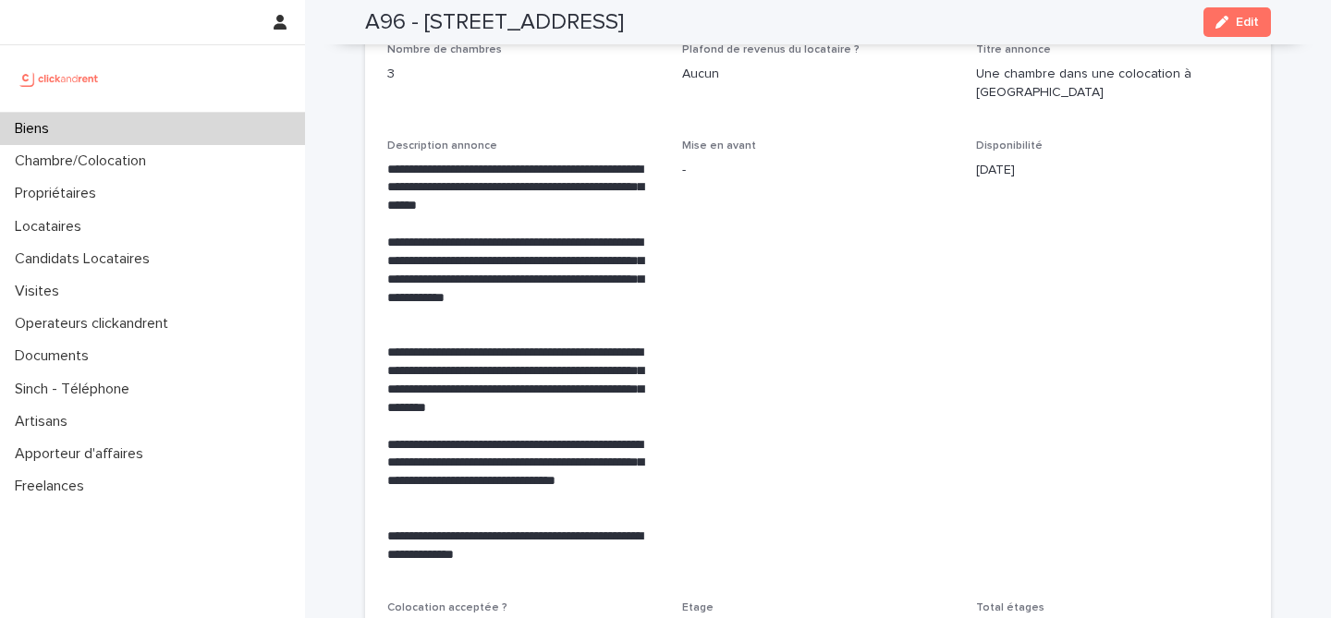
click at [1055, 224] on span "Disponibilité 2/3/2023" at bounding box center [1112, 359] width 273 height 439
click at [1223, 17] on div "button" at bounding box center [1225, 22] width 20 height 13
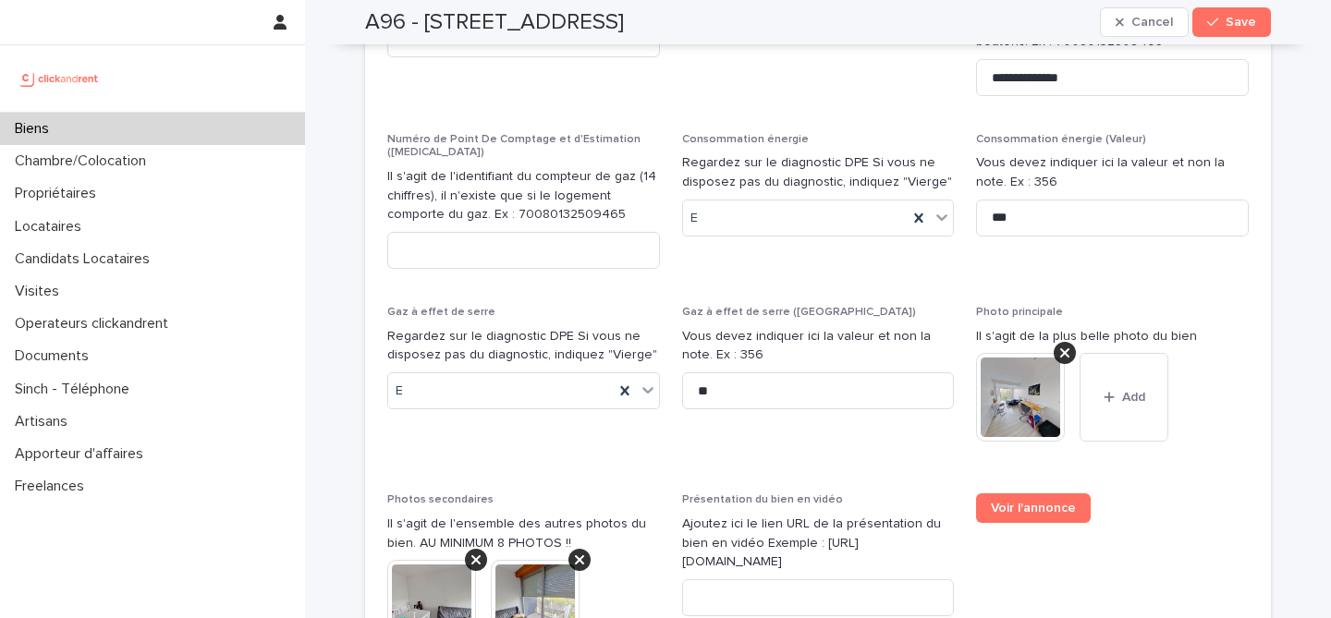
scroll to position [7876, 0]
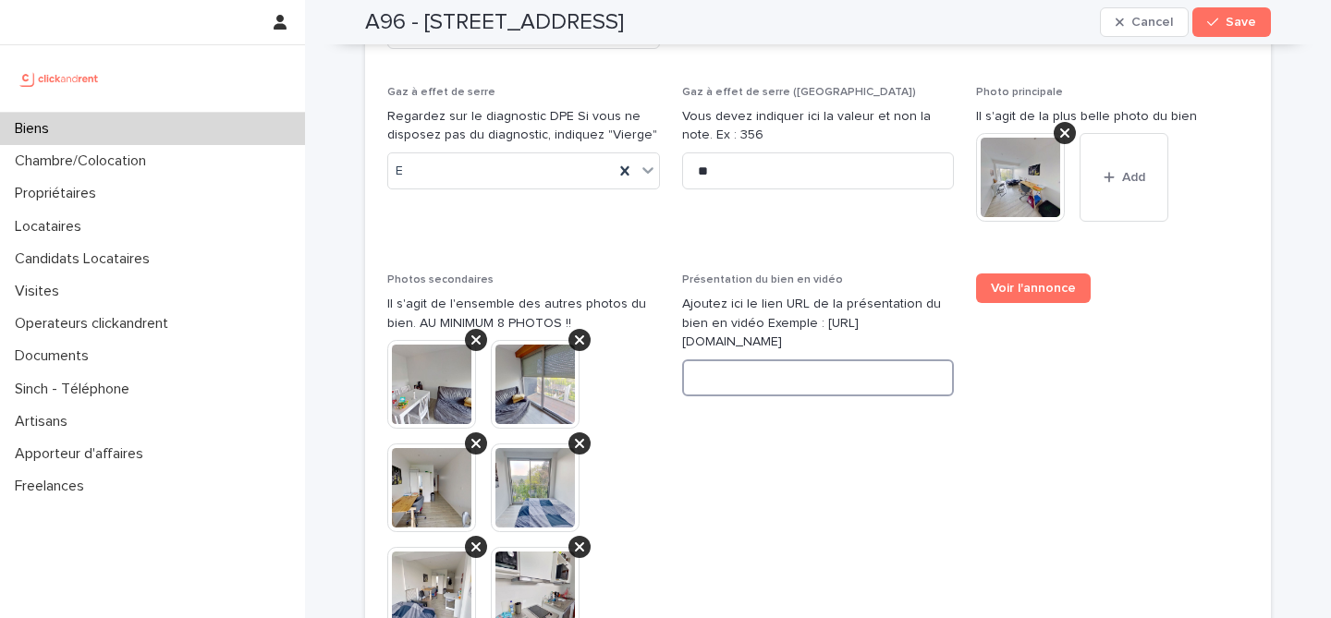
click at [806, 360] on input at bounding box center [818, 378] width 273 height 37
paste input "**********"
type input "**********"
click at [1072, 315] on span "Voir l'annonce" at bounding box center [1112, 570] width 273 height 592
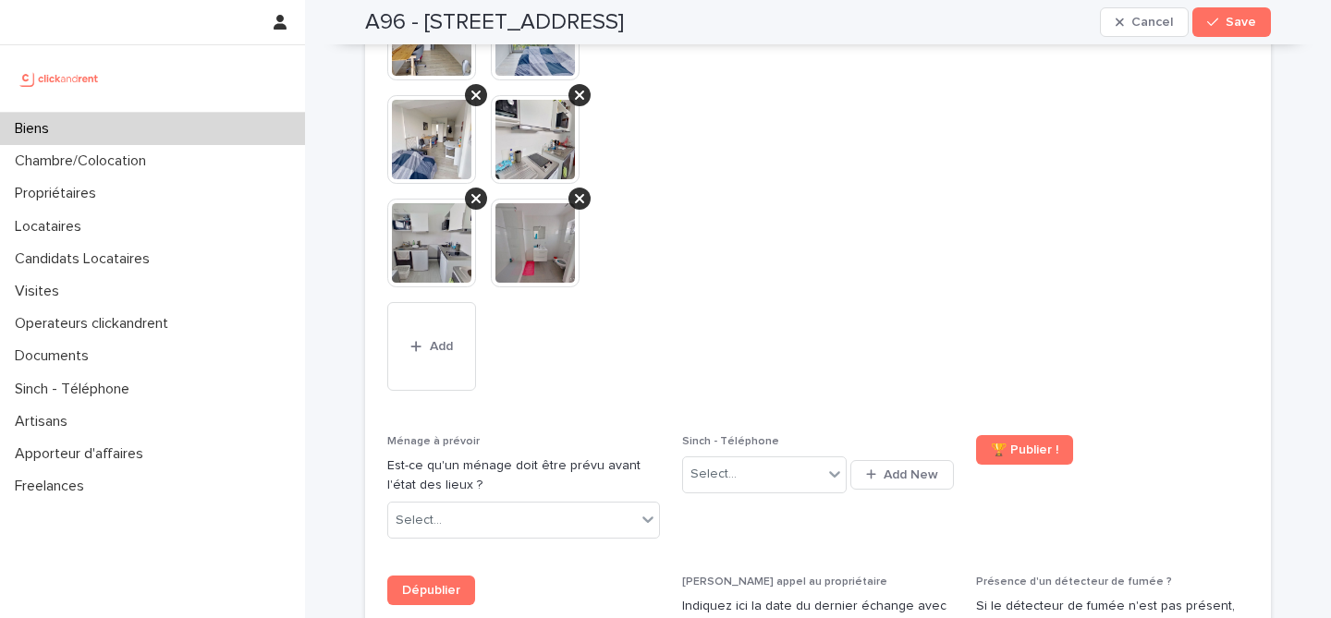
scroll to position [8511, 0]
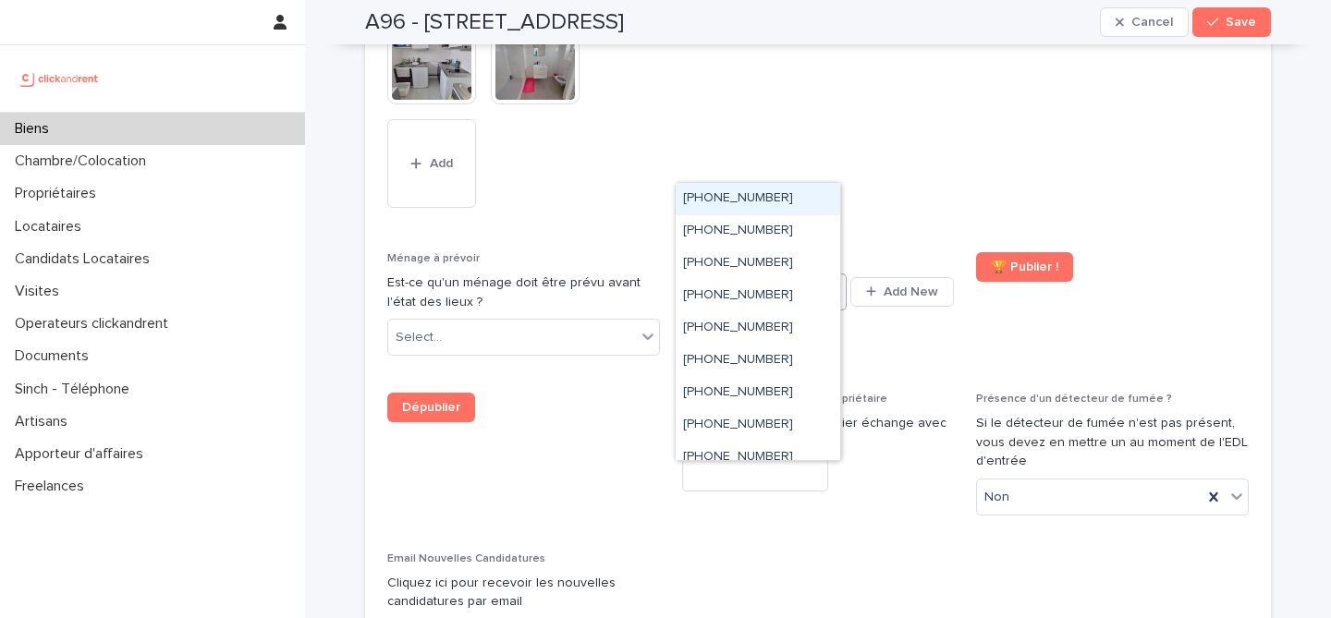
click at [802, 276] on div "Select..." at bounding box center [753, 291] width 140 height 31
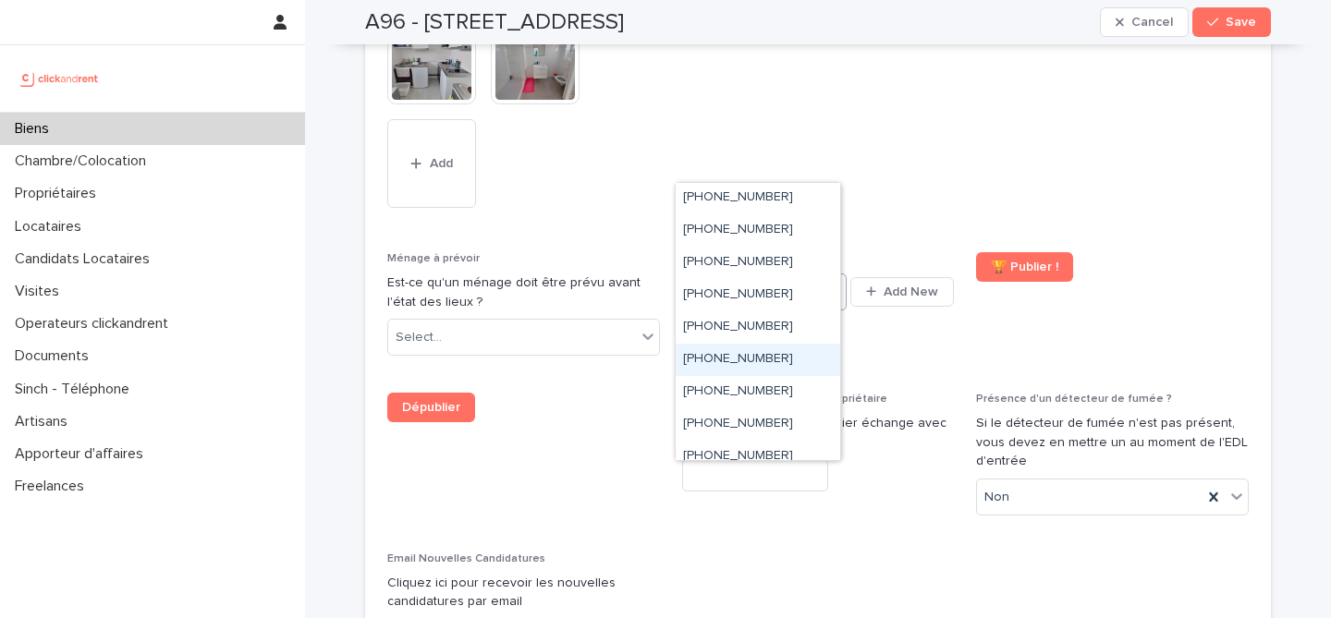
scroll to position [806, 0]
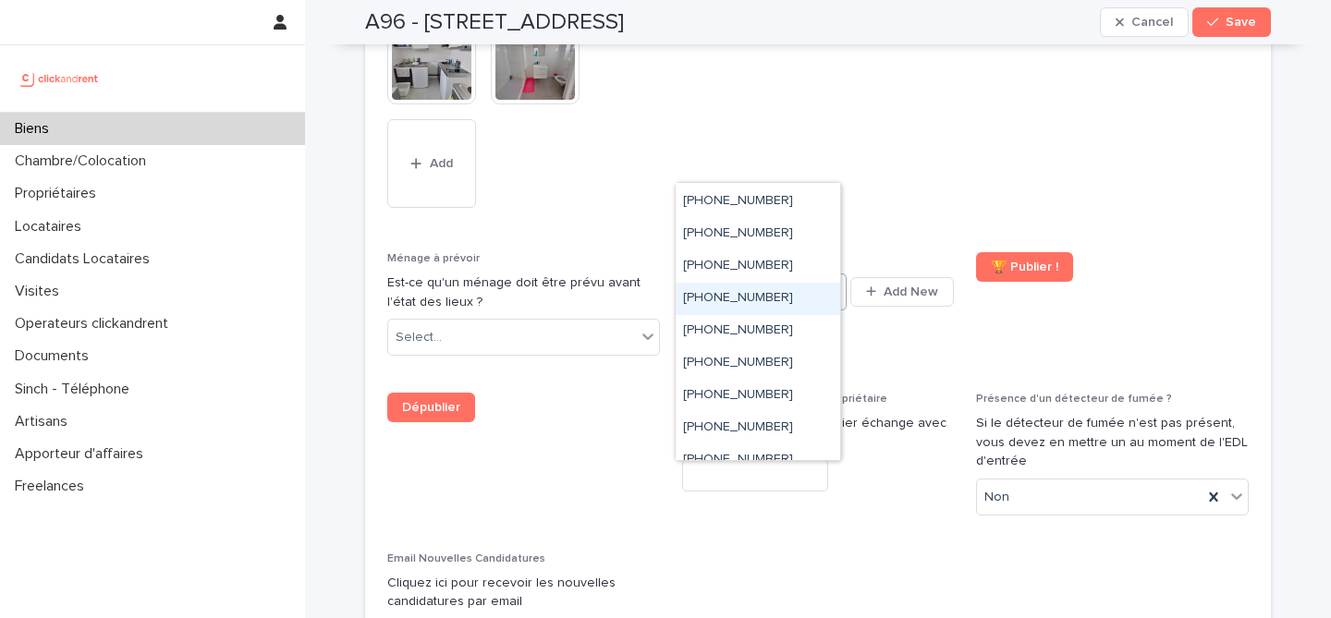
click at [728, 300] on ringoverc2c-number-84e06f14122c "+33755549440" at bounding box center [738, 297] width 110 height 13
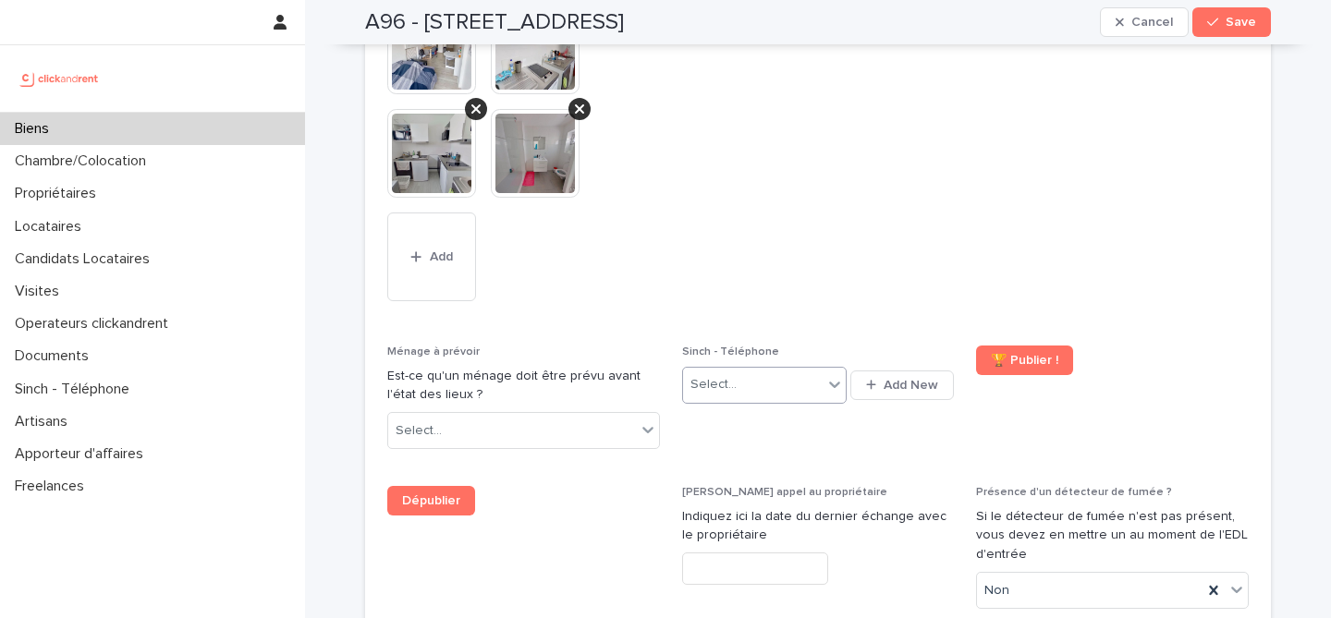
click at [813, 370] on div "Select..." at bounding box center [753, 385] width 140 height 31
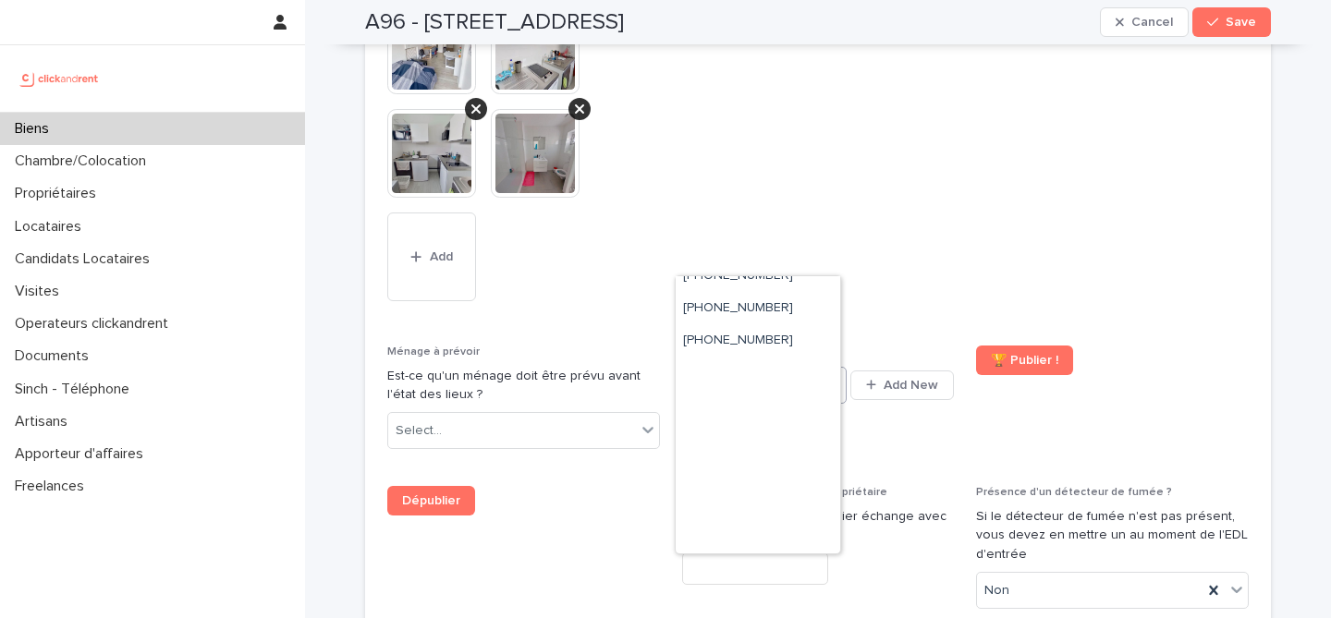
scroll to position [625, 0]
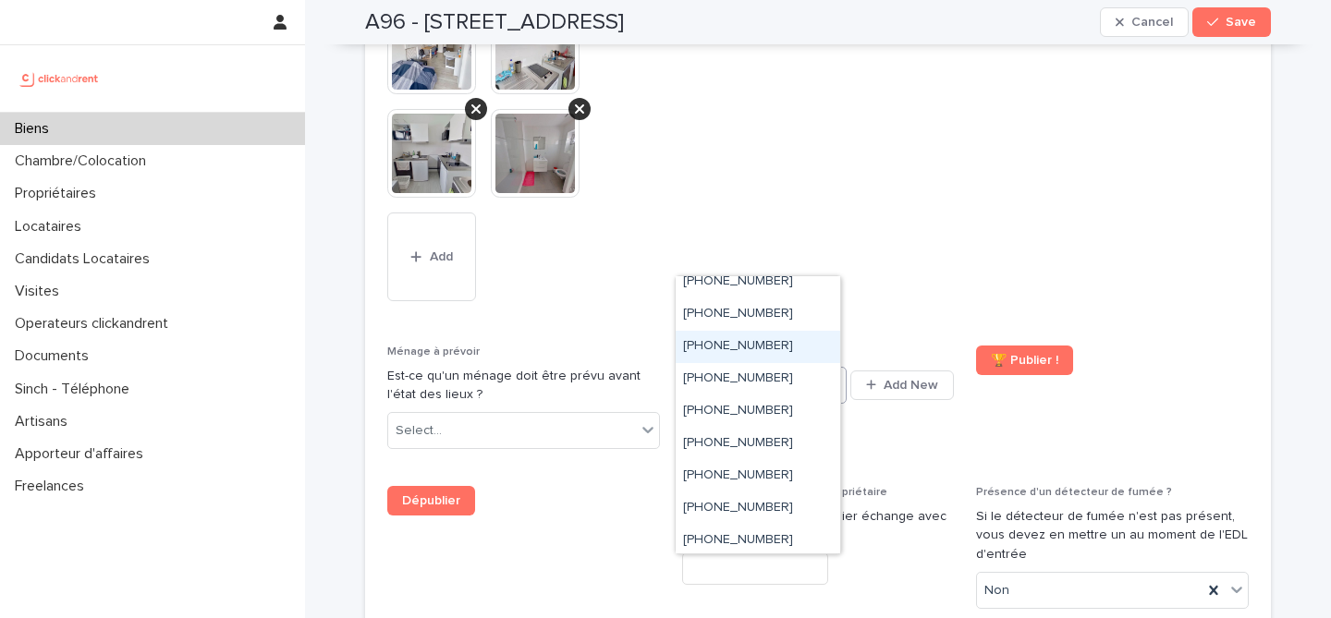
click at [808, 348] on div "[PHONE_NUMBER]" at bounding box center [758, 347] width 165 height 32
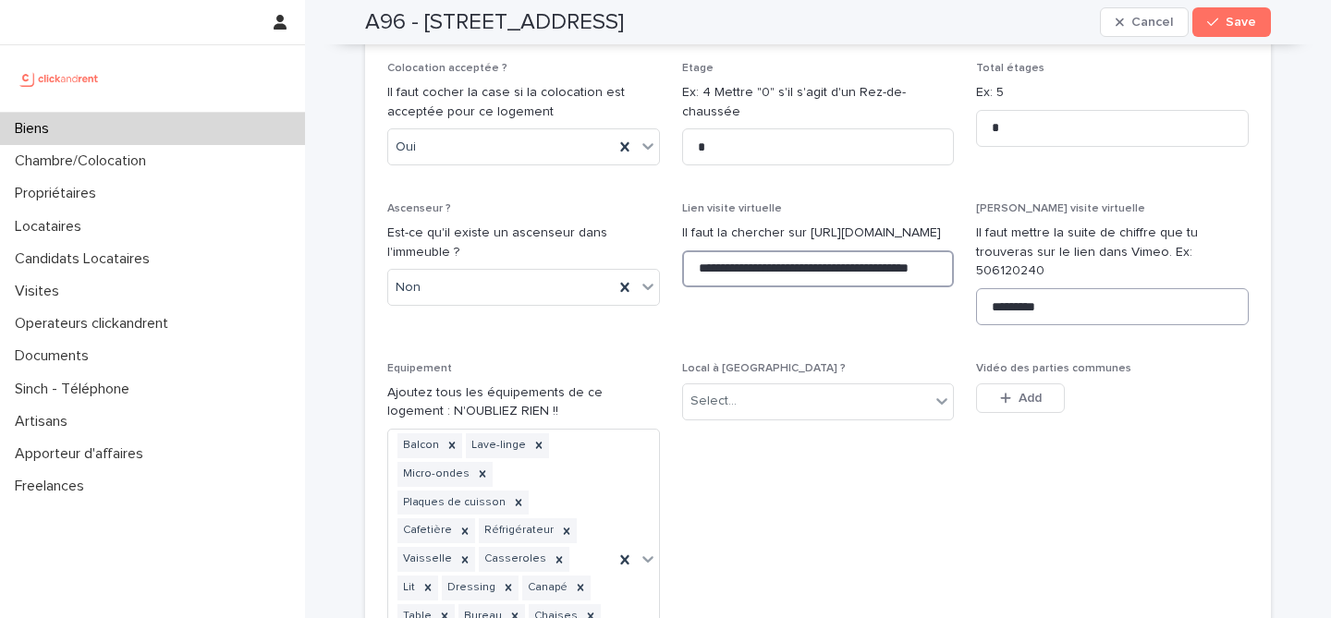
scroll to position [0, 48]
drag, startPoint x: 687, startPoint y: 191, endPoint x: 1041, endPoint y: 202, distance: 354.2
click at [1229, 20] on span "Save" at bounding box center [1241, 22] width 31 height 13
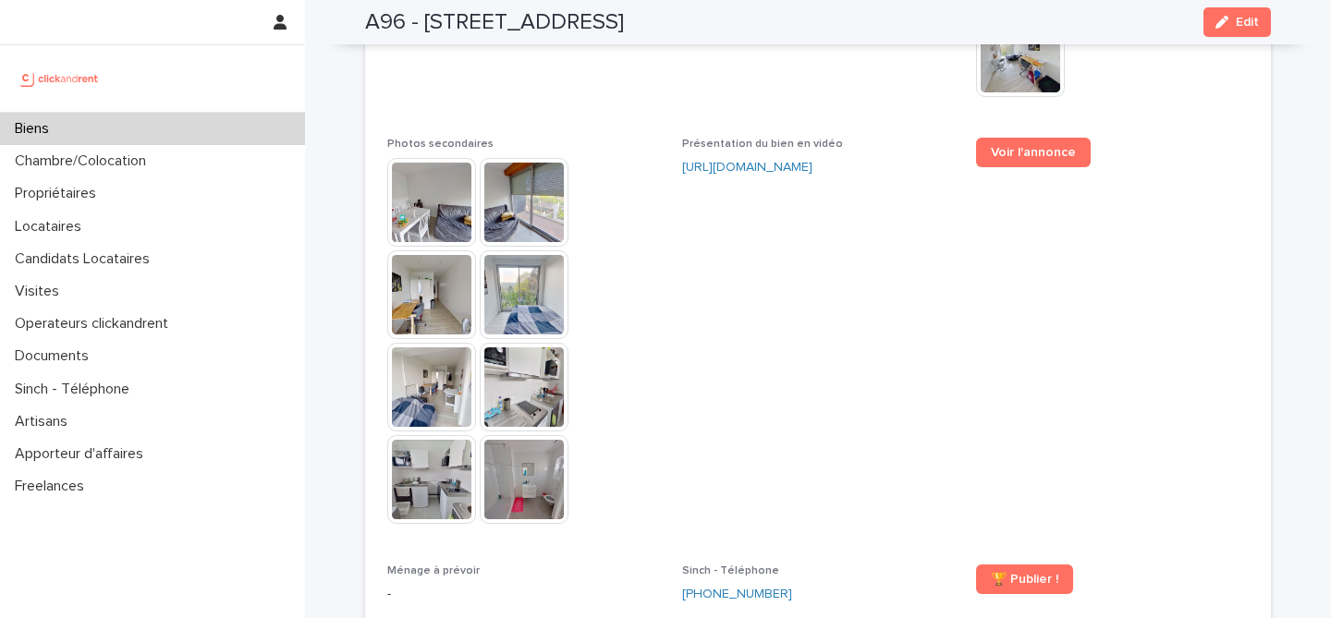
scroll to position [4976, 0]
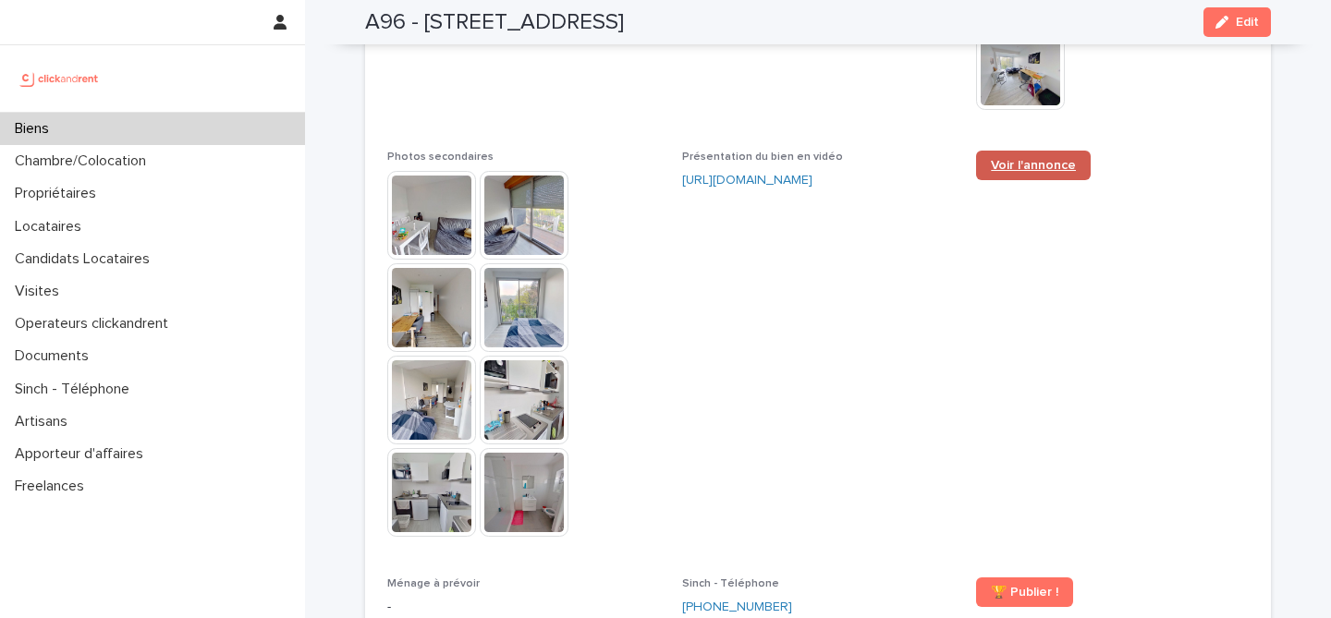
click at [1026, 159] on span "Voir l'annonce" at bounding box center [1033, 165] width 85 height 13
click at [1017, 586] on span "🏆 Publier !" at bounding box center [1024, 592] width 67 height 13
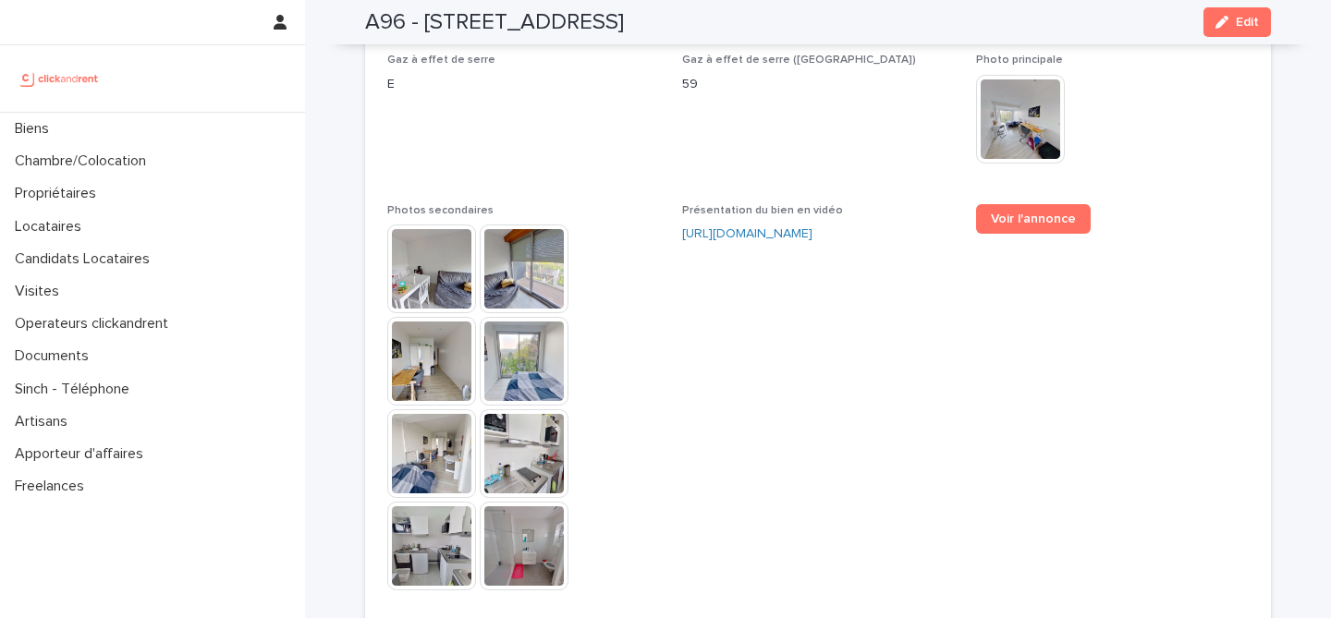
scroll to position [4928, 0]
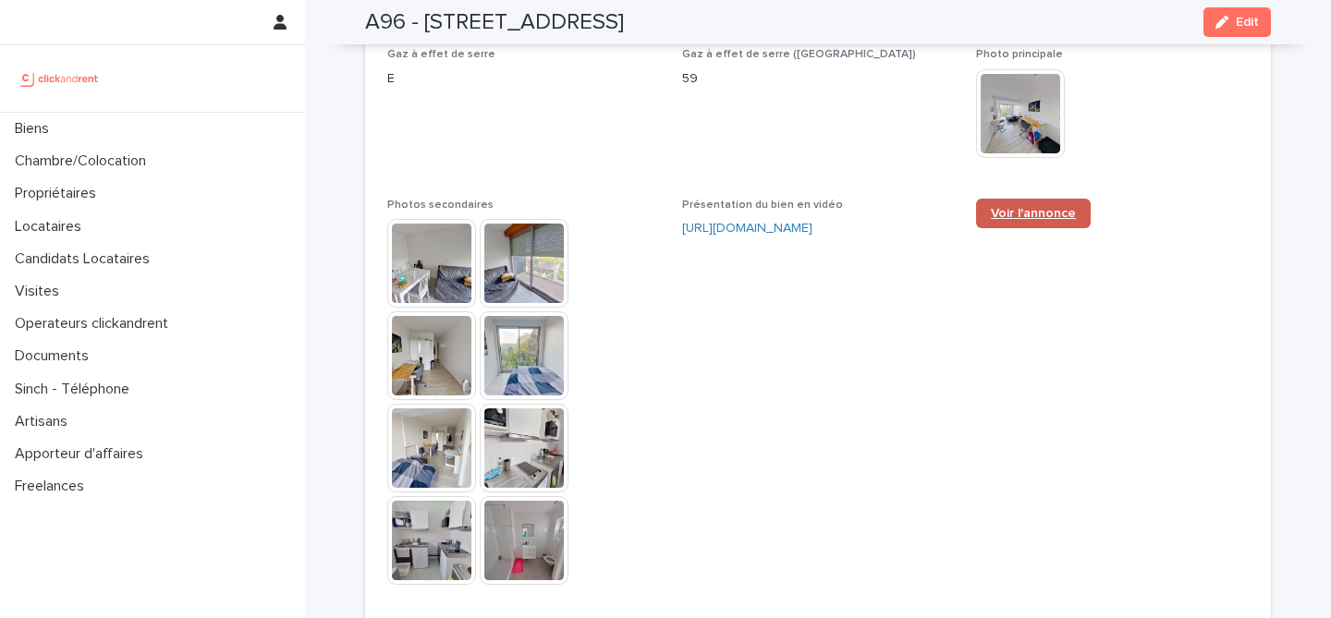
click at [1046, 199] on link "Voir l'annonce" at bounding box center [1033, 214] width 115 height 30
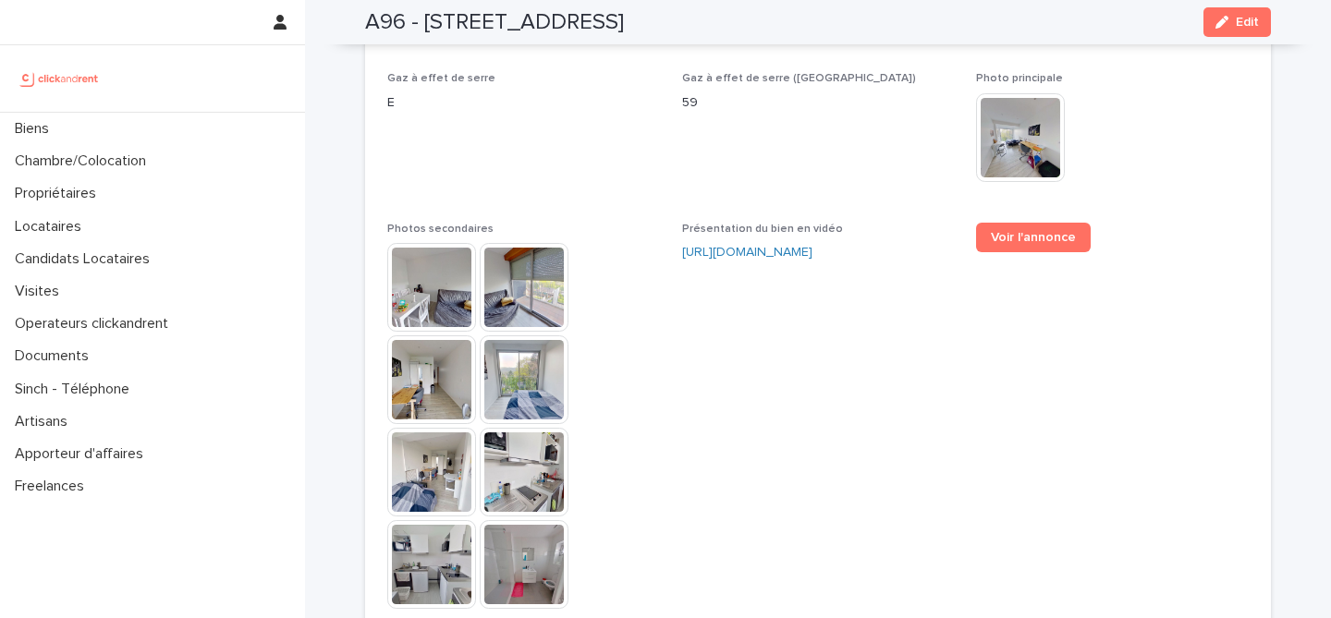
scroll to position [4875, 0]
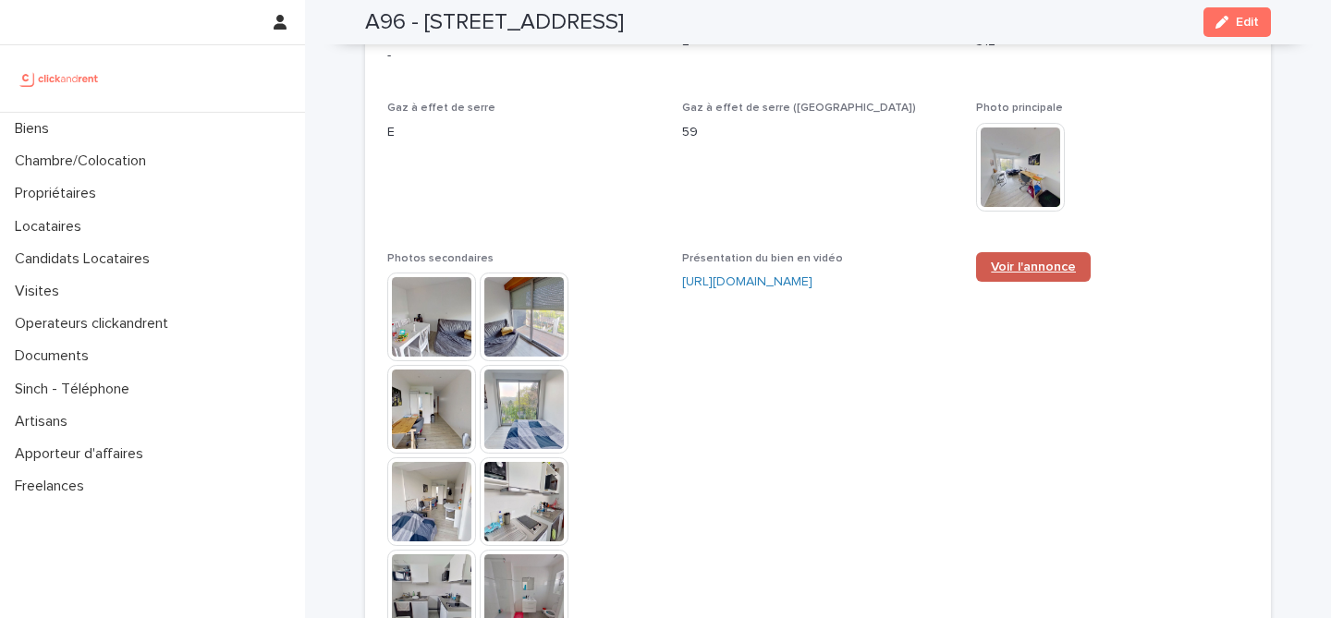
click at [1005, 261] on span "Voir l'annonce" at bounding box center [1033, 267] width 85 height 13
click at [881, 358] on span "Présentation du bien en vidéo [URL][DOMAIN_NAME]" at bounding box center [818, 454] width 273 height 405
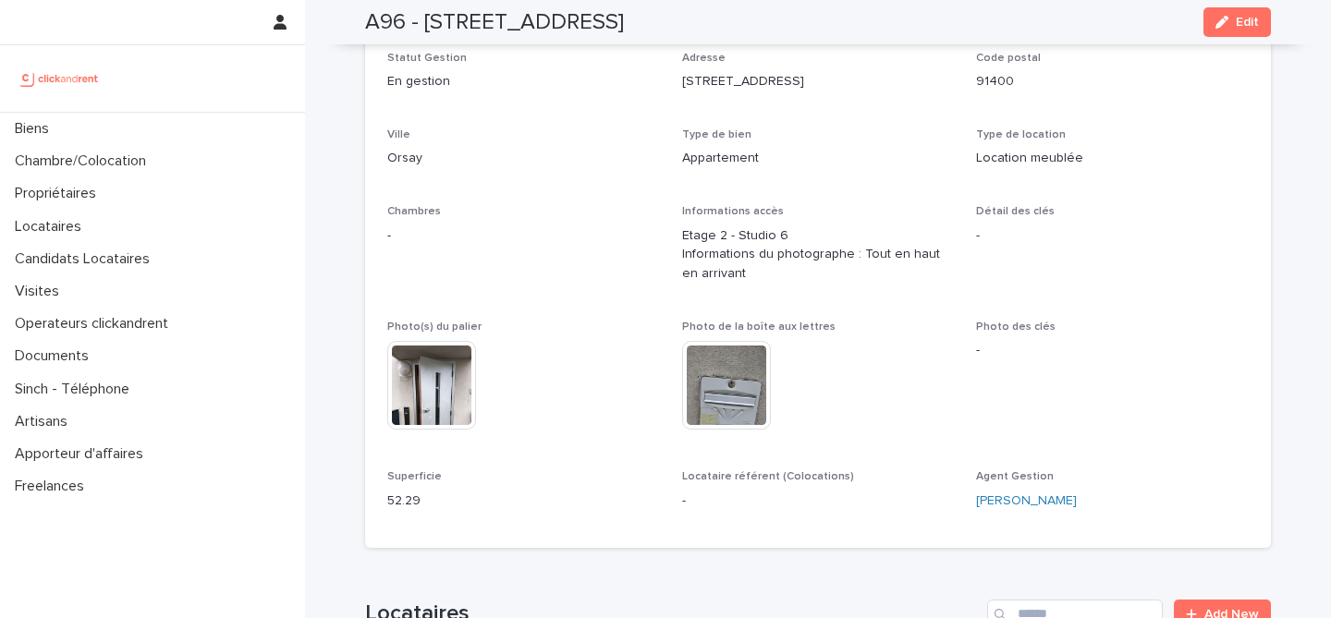
scroll to position [0, 0]
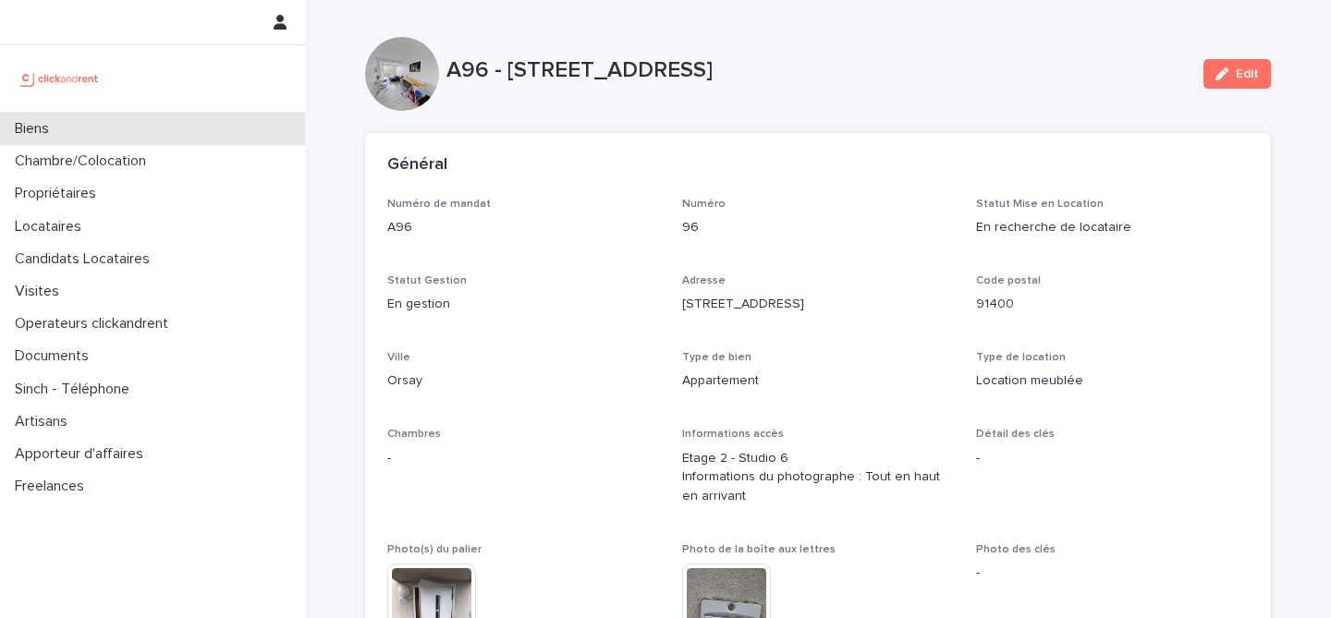
click at [31, 126] on p "Biens" at bounding box center [35, 129] width 56 height 18
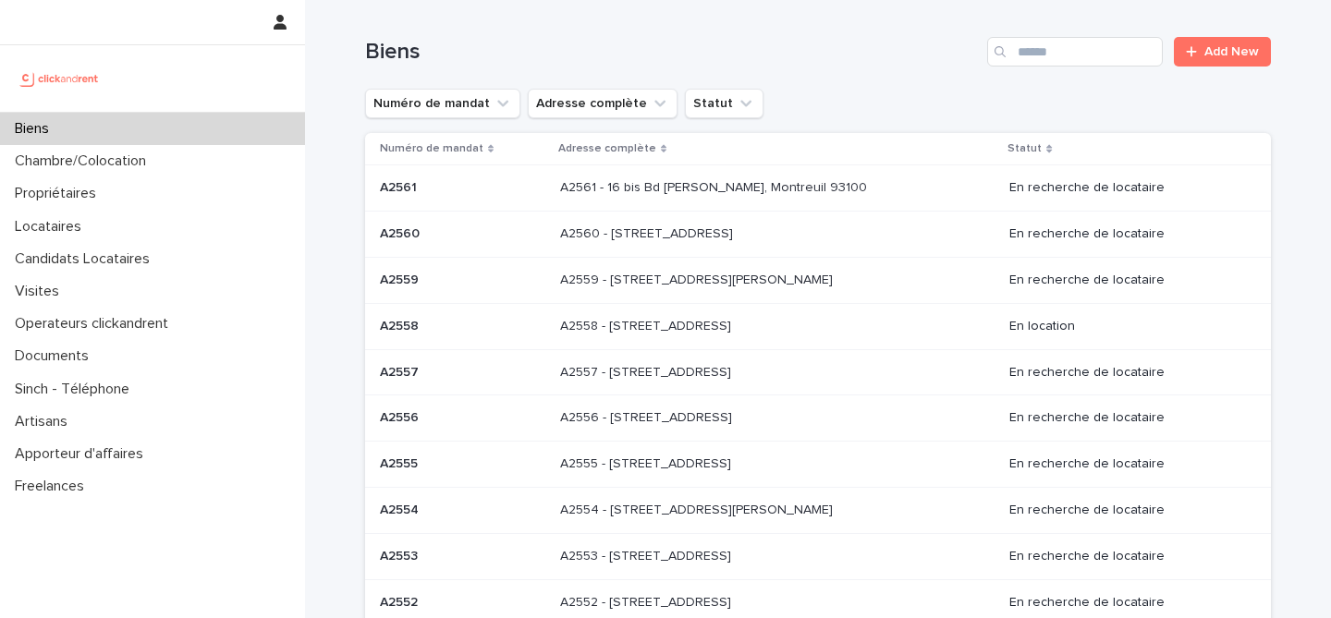
click at [123, 126] on div "Biens" at bounding box center [152, 129] width 305 height 32
click at [1055, 55] on input "Search" at bounding box center [1075, 52] width 176 height 30
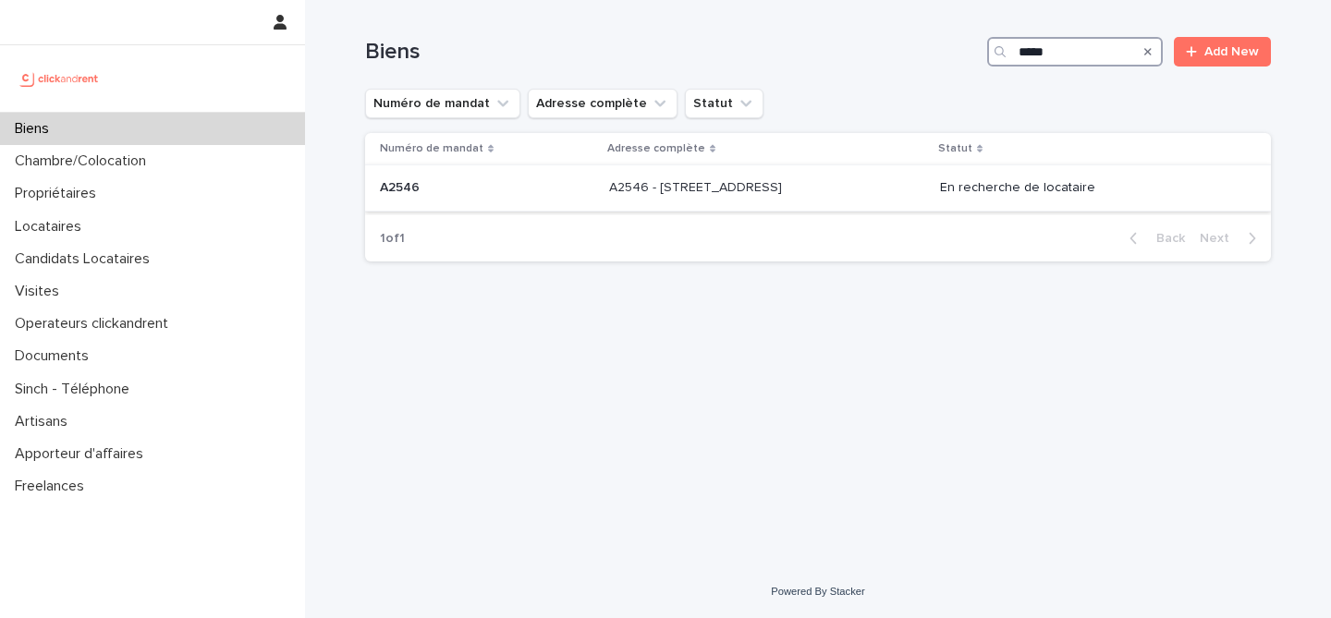
type input "*****"
click at [693, 191] on p "A2546 - [STREET_ADDRESS]" at bounding box center [697, 186] width 177 height 19
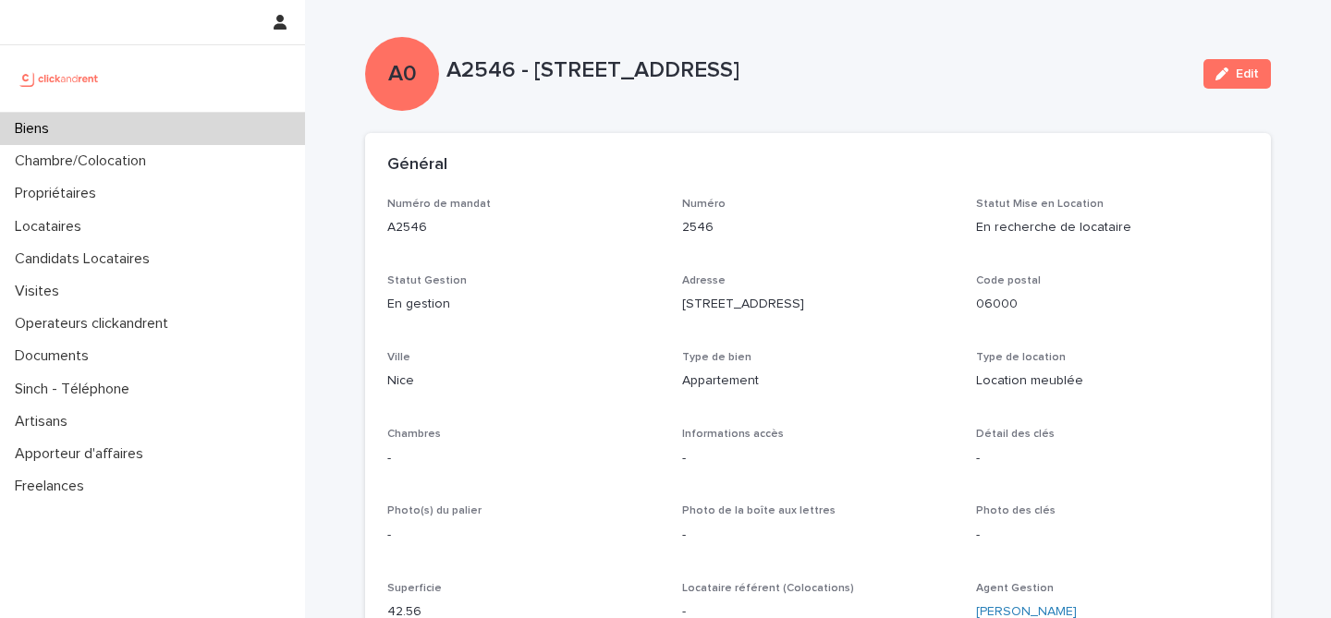
click at [71, 137] on div "Biens" at bounding box center [152, 129] width 305 height 32
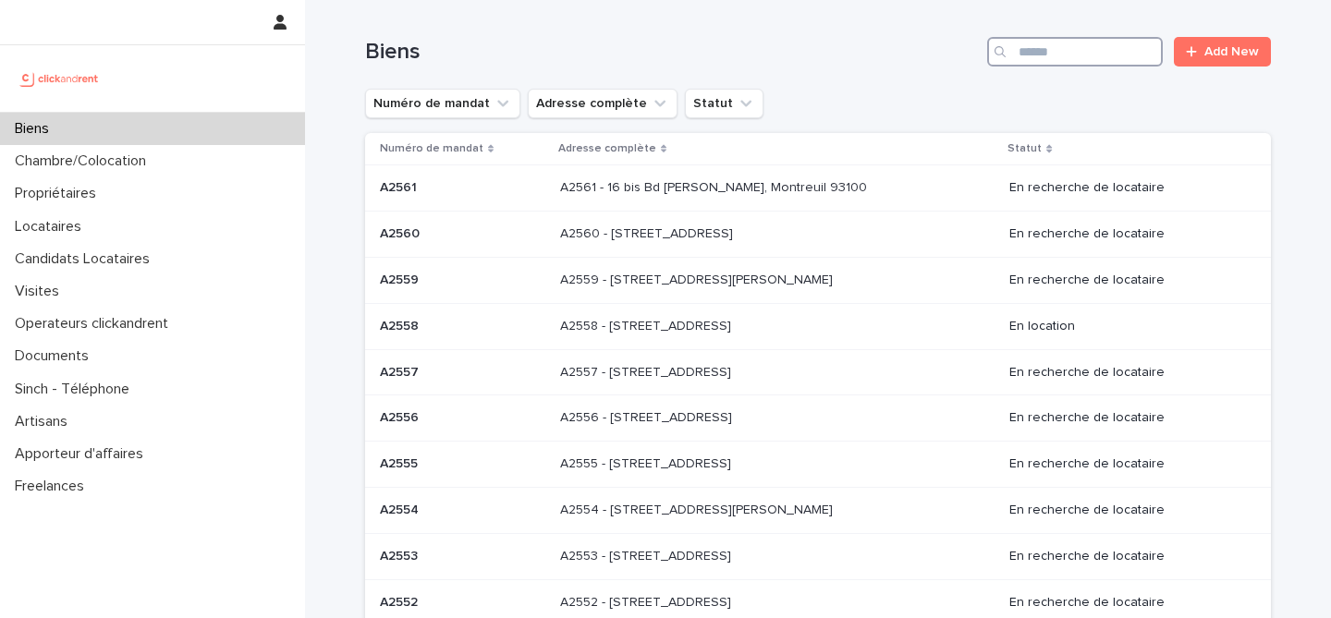
click at [1030, 57] on input "Search" at bounding box center [1075, 52] width 176 height 30
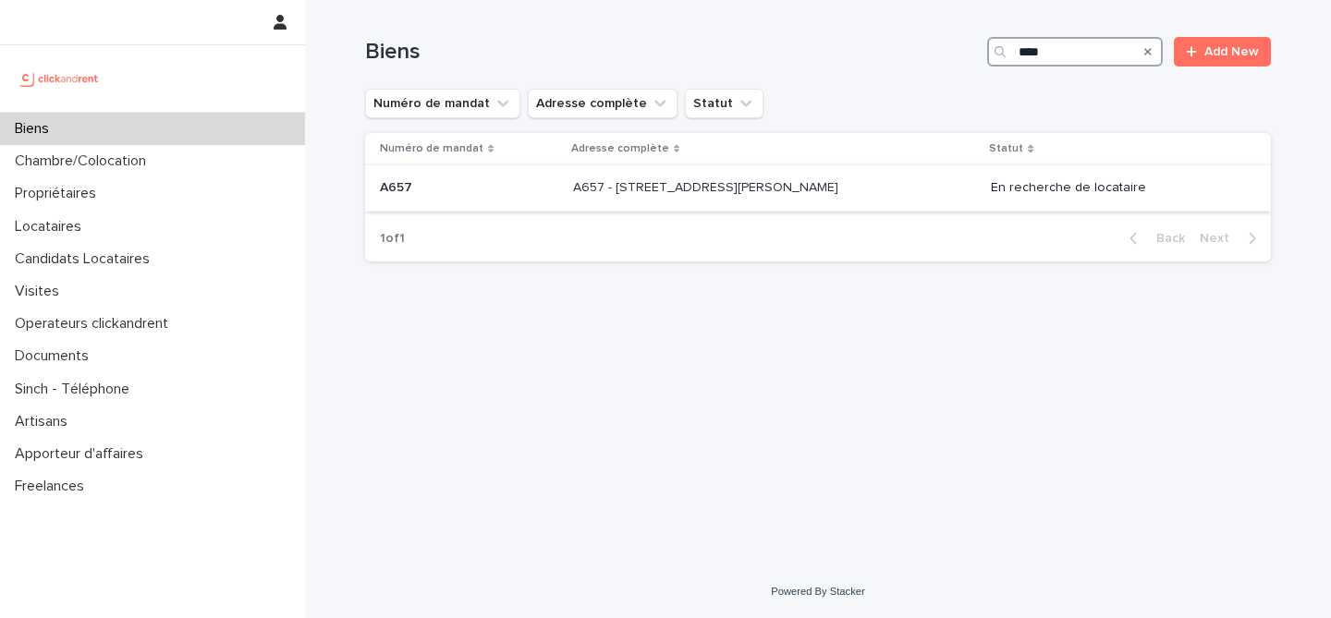
type input "****"
click at [675, 185] on p "A657 - [STREET_ADDRESS][PERSON_NAME]" at bounding box center [707, 186] width 269 height 19
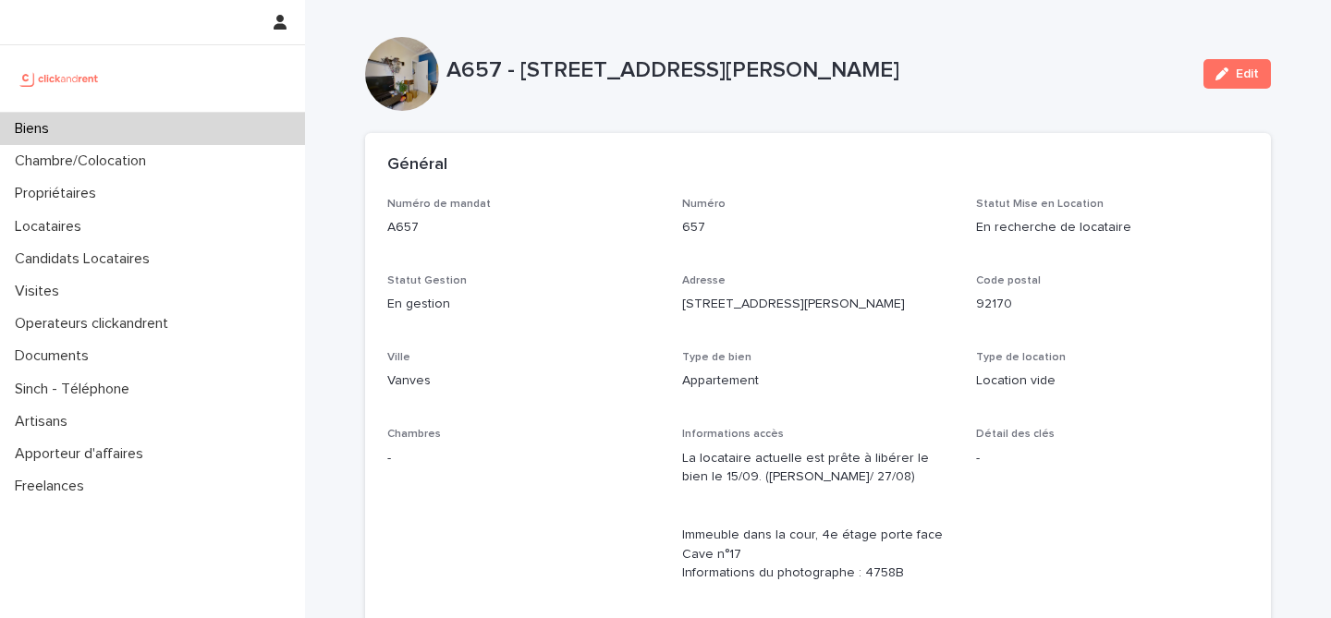
click at [882, 235] on p "657" at bounding box center [818, 227] width 273 height 19
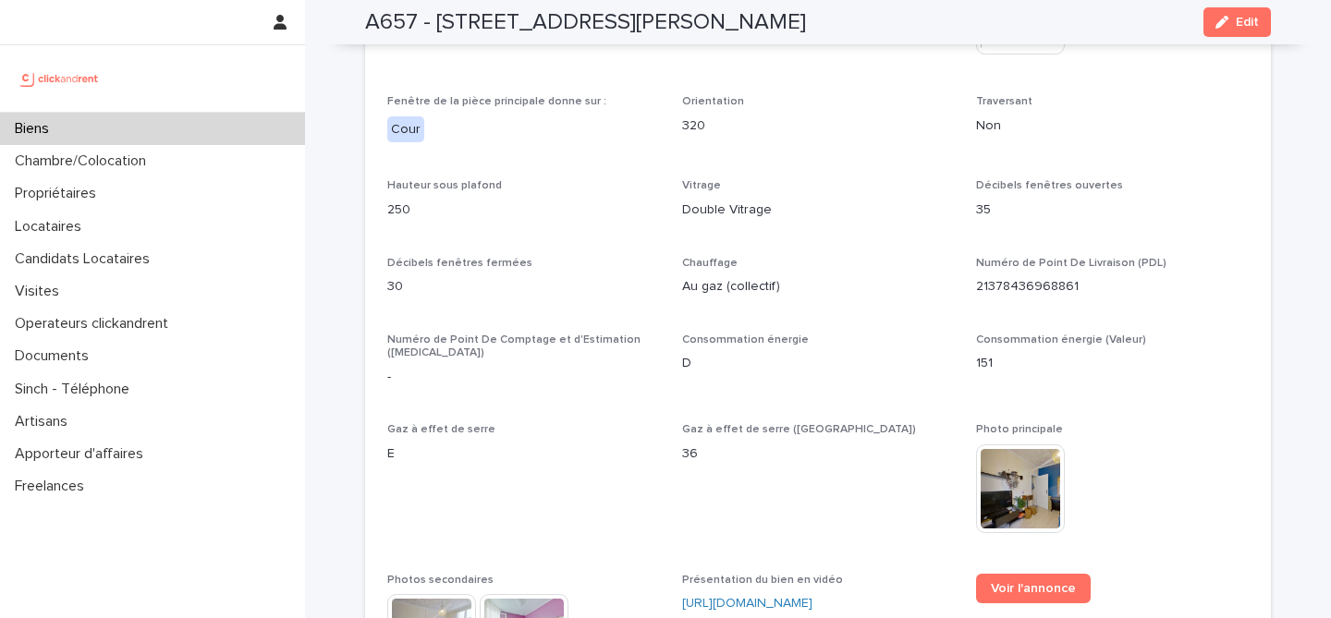
scroll to position [4238, 0]
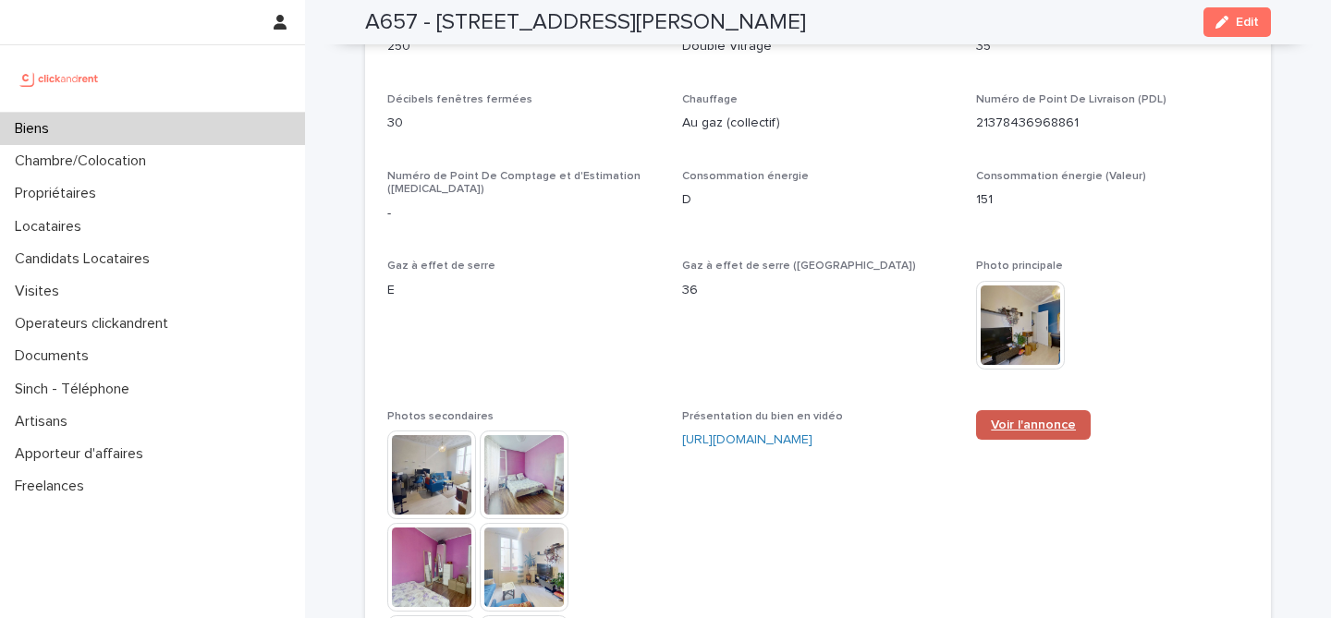
click at [1042, 410] on link "Voir l'annonce" at bounding box center [1033, 425] width 115 height 30
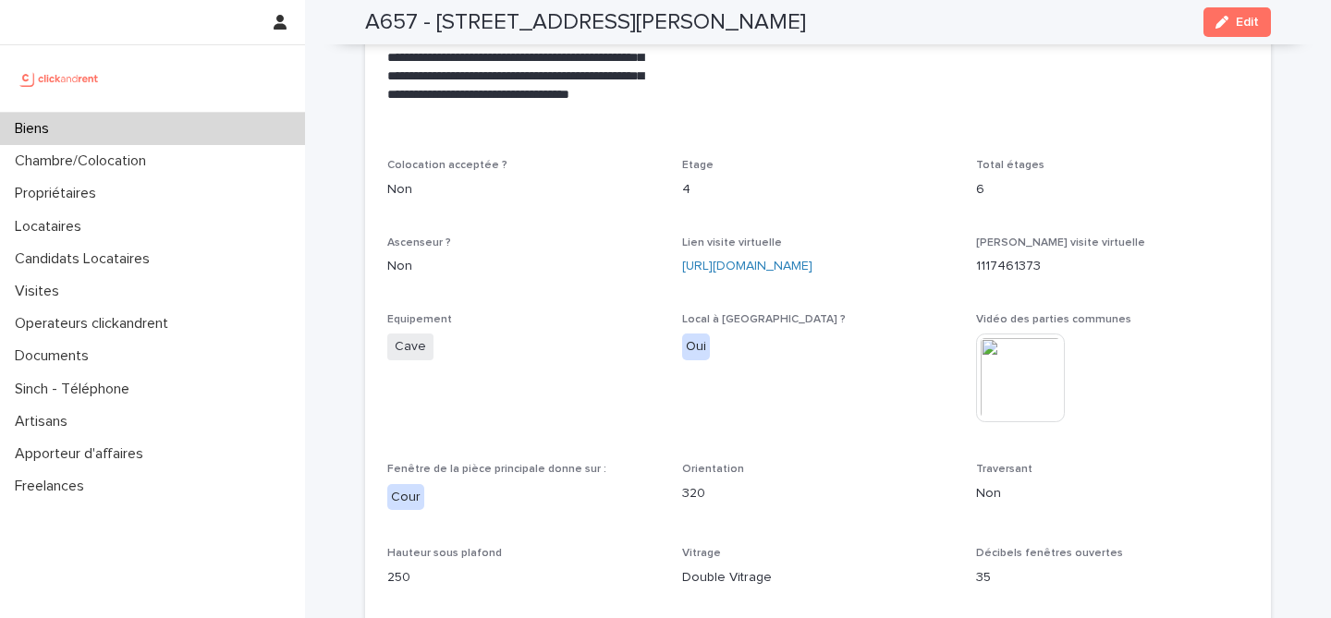
scroll to position [3725, 0]
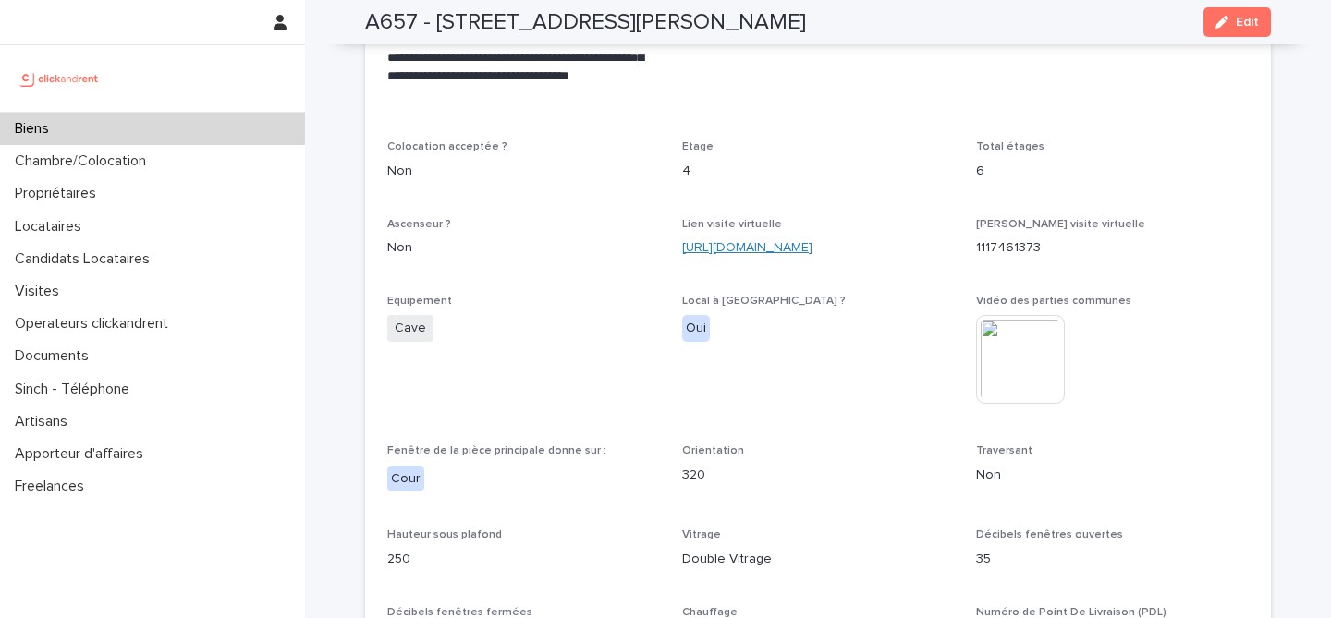
click at [812, 241] on link "[URL][DOMAIN_NAME]" at bounding box center [747, 247] width 130 height 13
click at [1183, 158] on div "6" at bounding box center [1112, 169] width 273 height 23
click at [1234, 179] on div "Total étages 6" at bounding box center [1112, 167] width 273 height 55
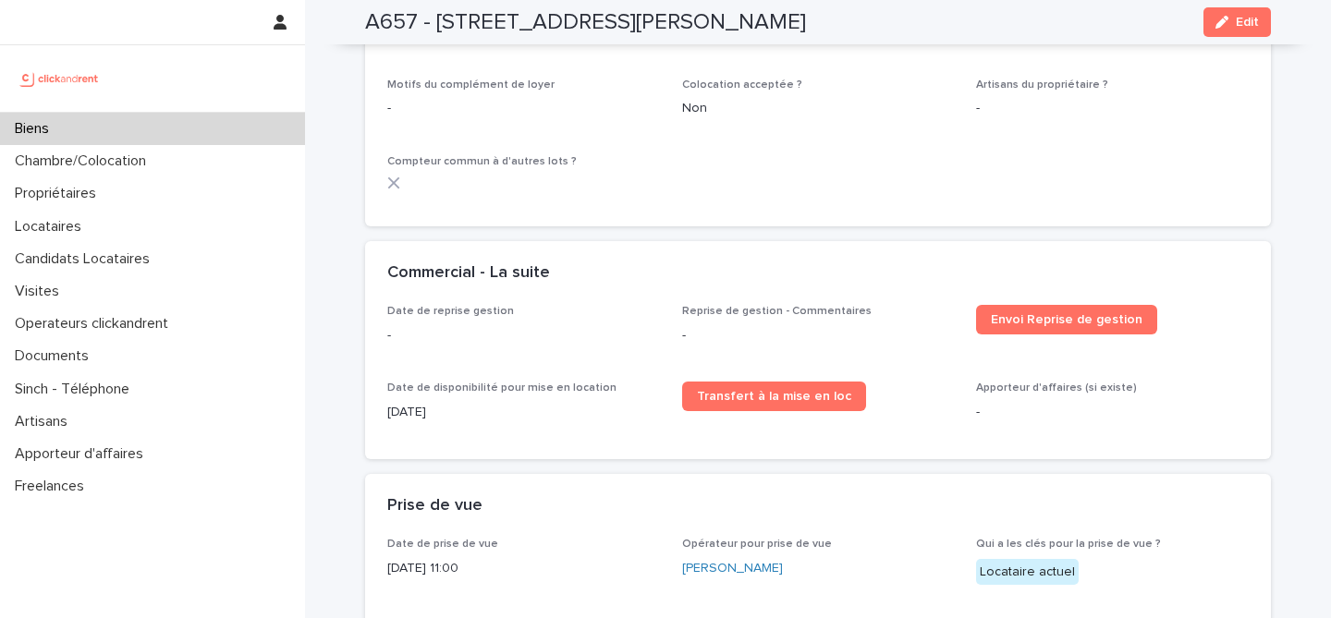
scroll to position [2801, 0]
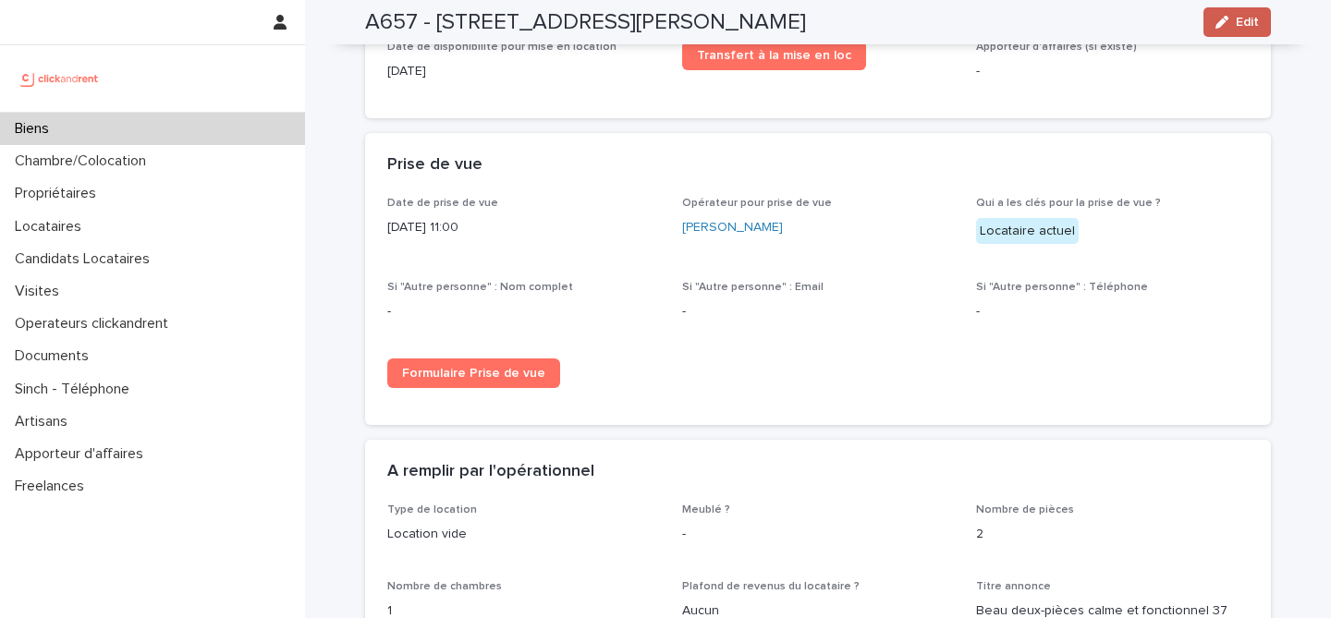
click at [1227, 18] on div "button" at bounding box center [1225, 22] width 20 height 13
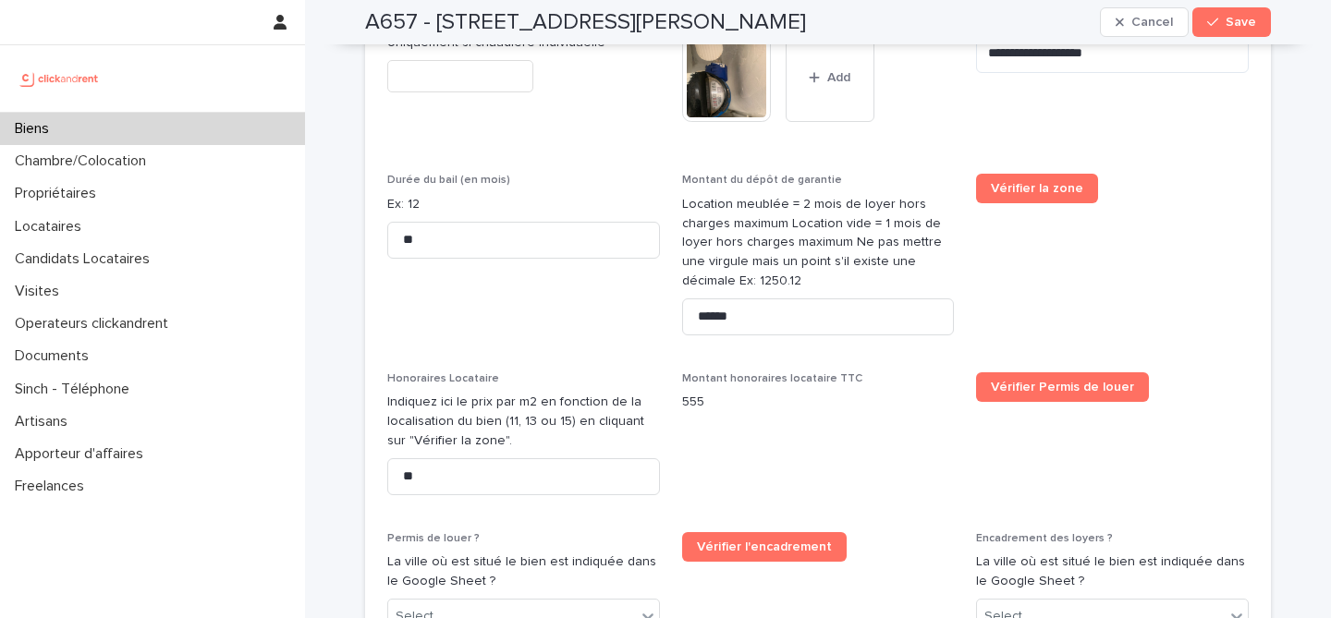
scroll to position [3786, 0]
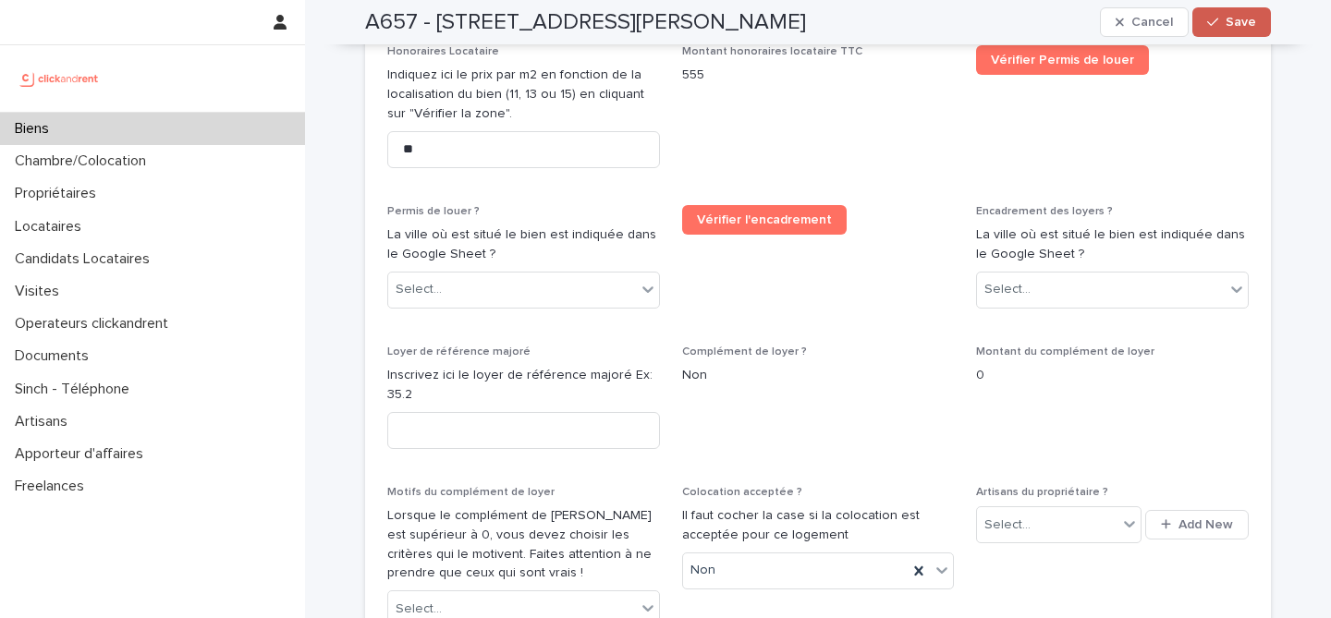
click at [1226, 21] on span "Save" at bounding box center [1241, 22] width 31 height 13
